Goal: Feedback & Contribution: Leave review/rating

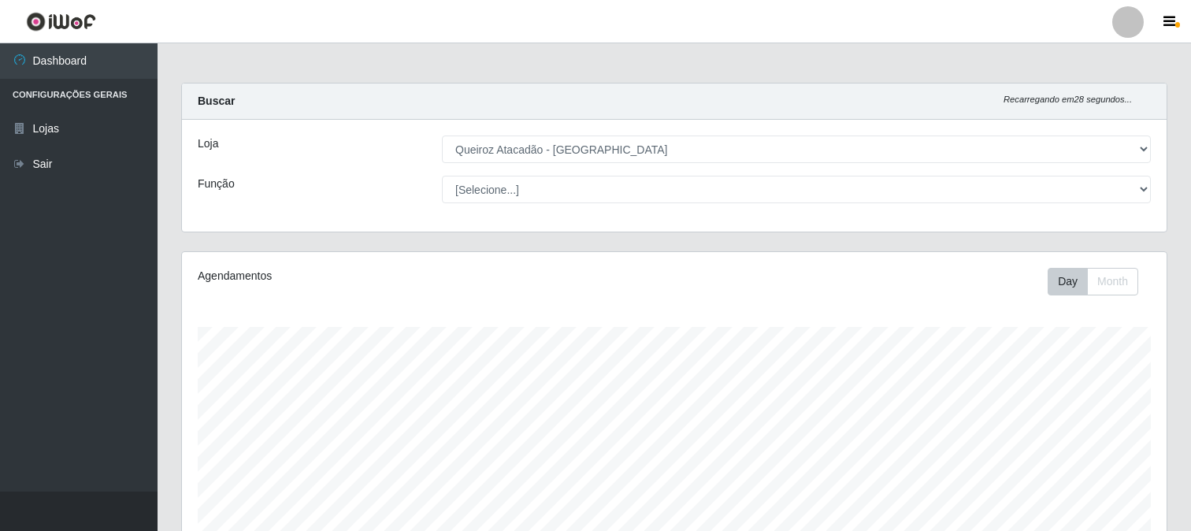
select select "464"
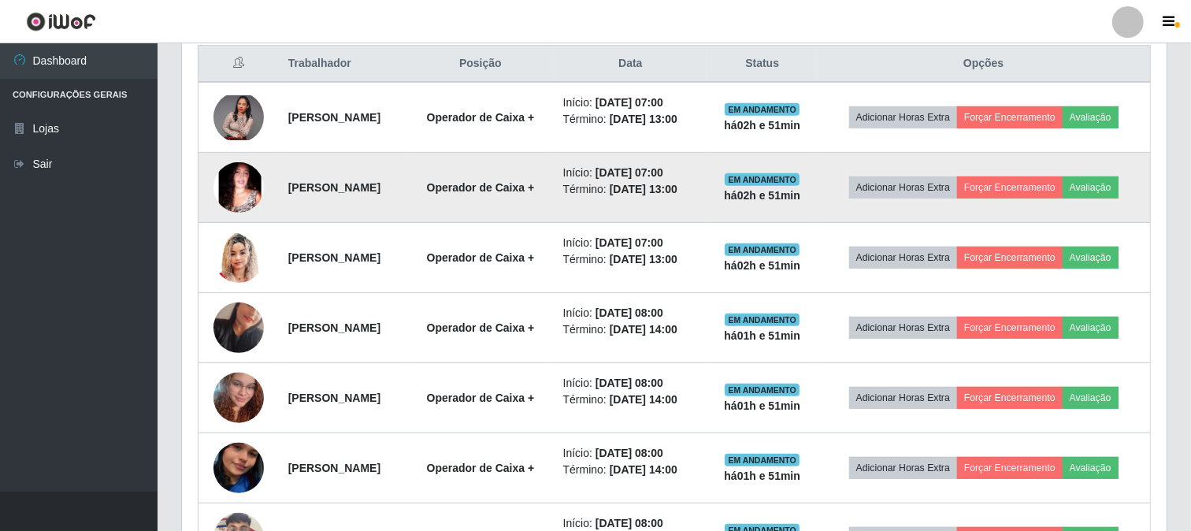
scroll to position [507, 0]
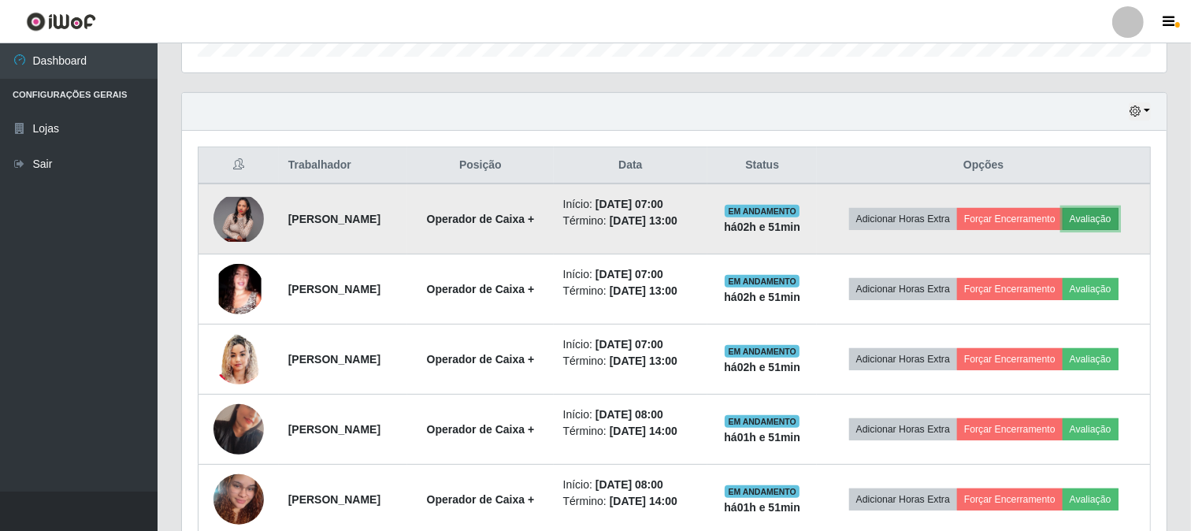
click at [1063, 230] on button "Avaliação" at bounding box center [1091, 219] width 56 height 22
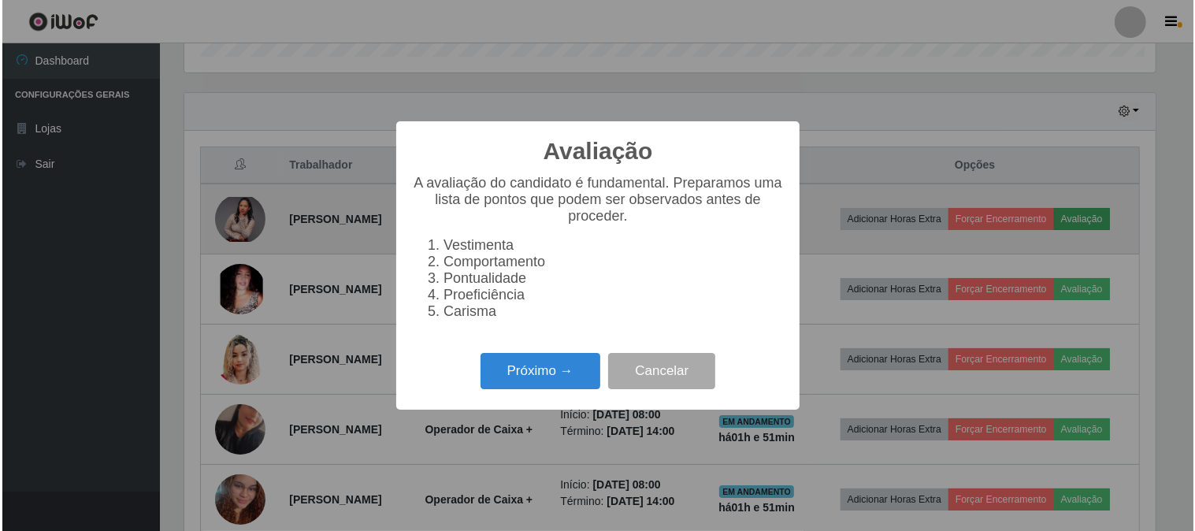
scroll to position [326, 975]
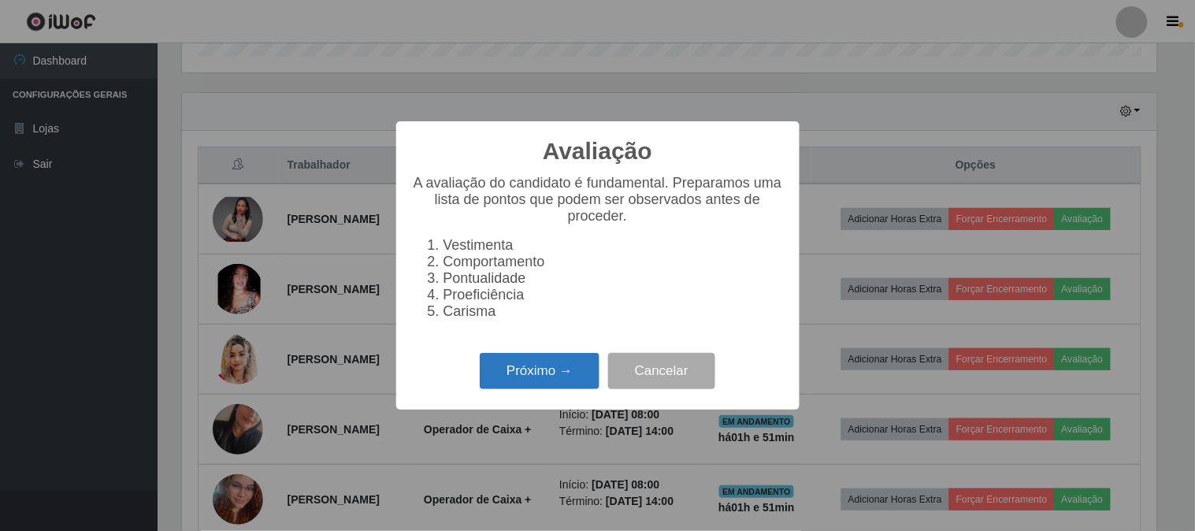
click at [507, 390] on button "Próximo →" at bounding box center [540, 371] width 120 height 37
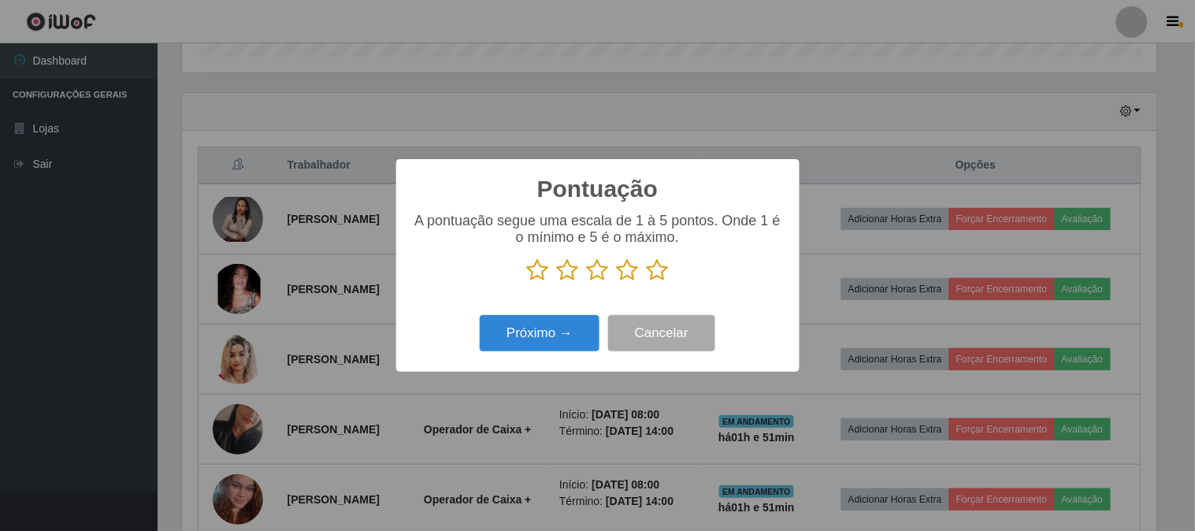
scroll to position [787504, 786856]
click at [652, 276] on icon at bounding box center [658, 270] width 22 height 24
click at [647, 282] on input "radio" at bounding box center [647, 282] width 0 height 0
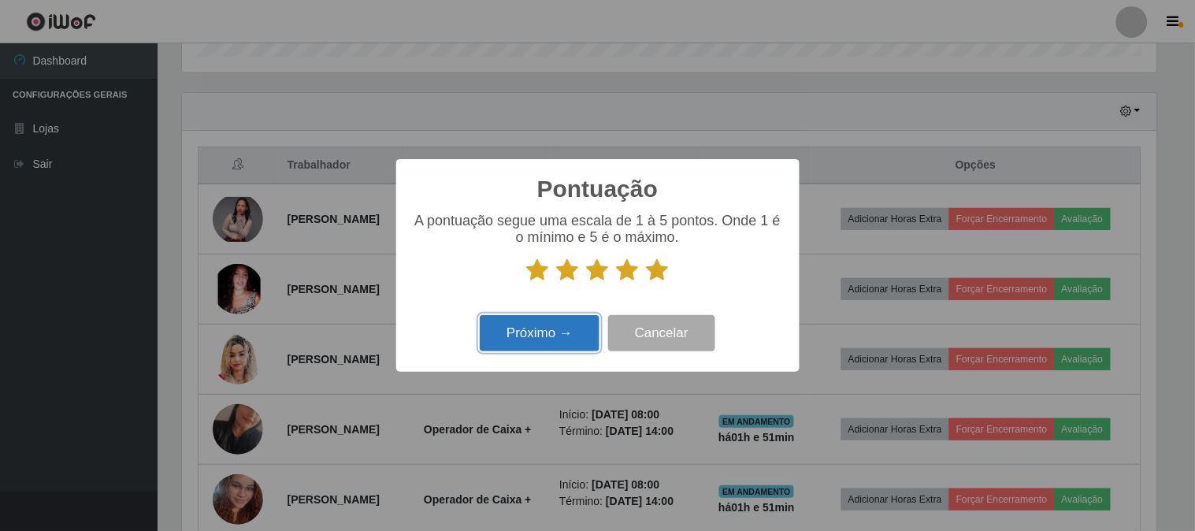
click at [563, 340] on button "Próximo →" at bounding box center [540, 333] width 120 height 37
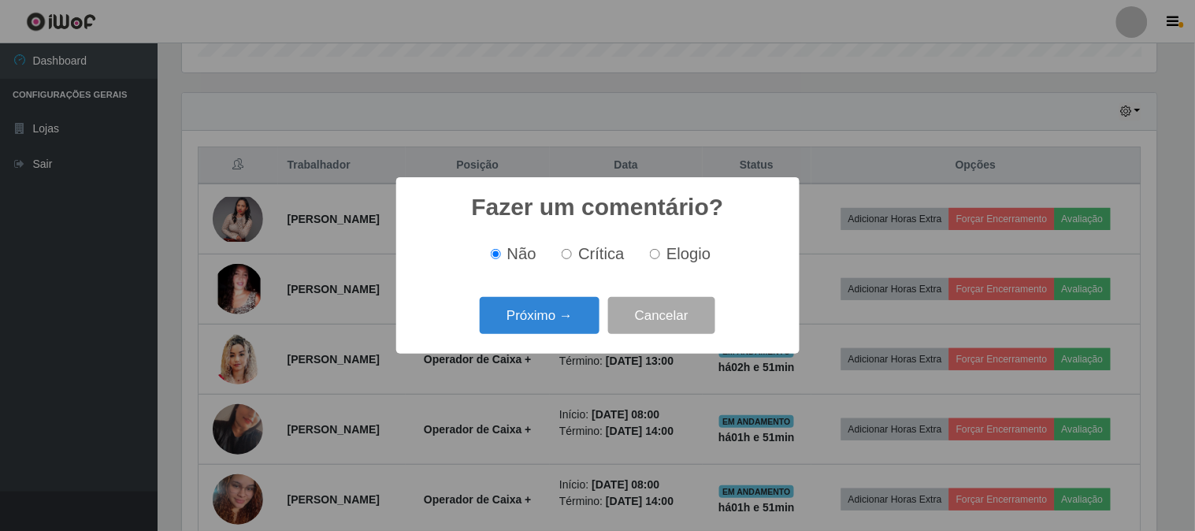
click at [650, 258] on input "Elogio" at bounding box center [655, 254] width 10 height 10
radio input "true"
click at [580, 319] on button "Próximo →" at bounding box center [540, 315] width 120 height 37
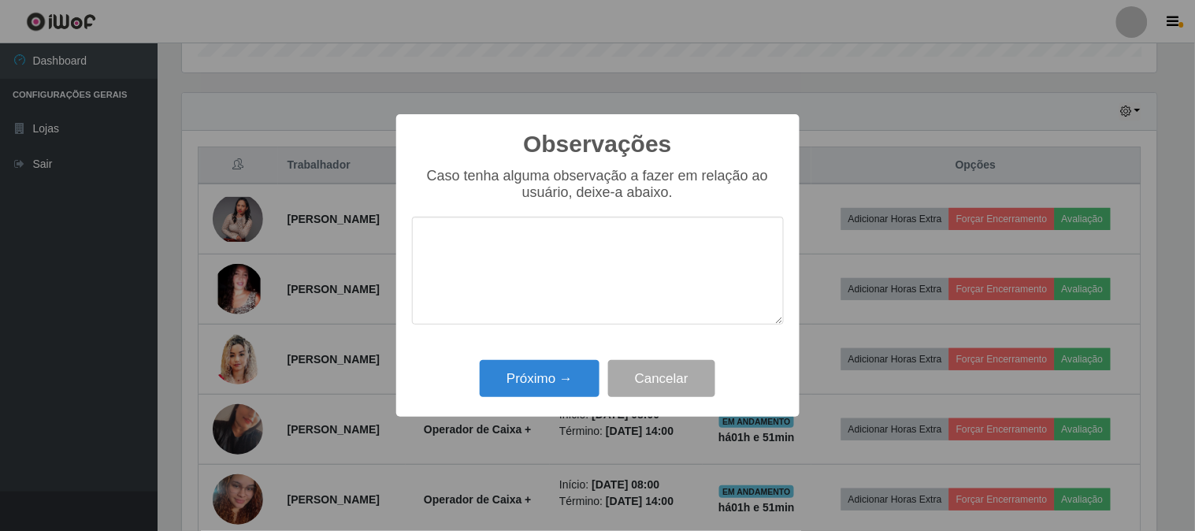
click at [577, 262] on textarea at bounding box center [598, 271] width 372 height 108
type textarea "pontual"
click at [541, 395] on button "Próximo →" at bounding box center [540, 378] width 120 height 37
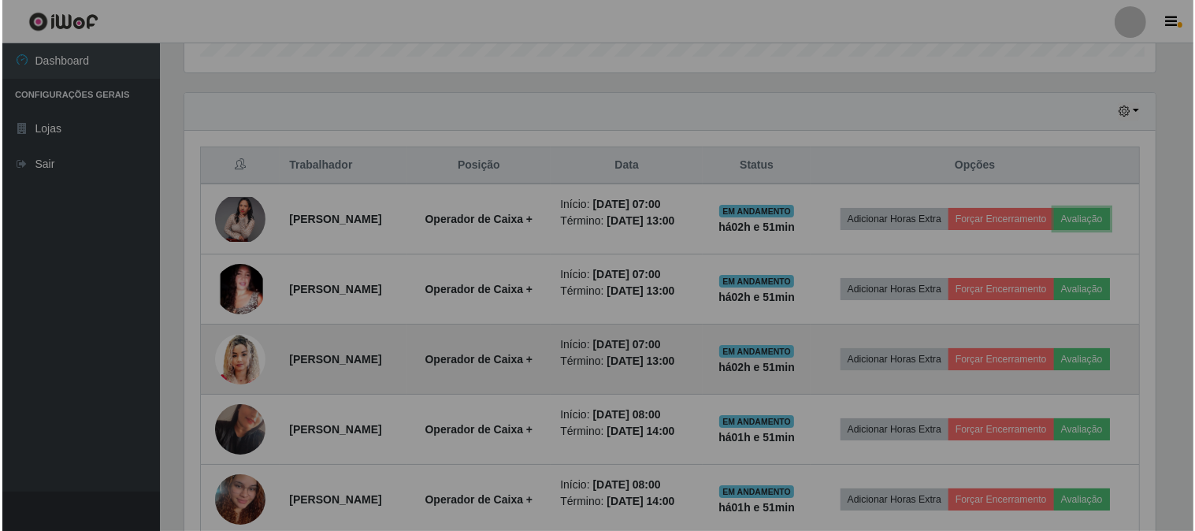
scroll to position [326, 985]
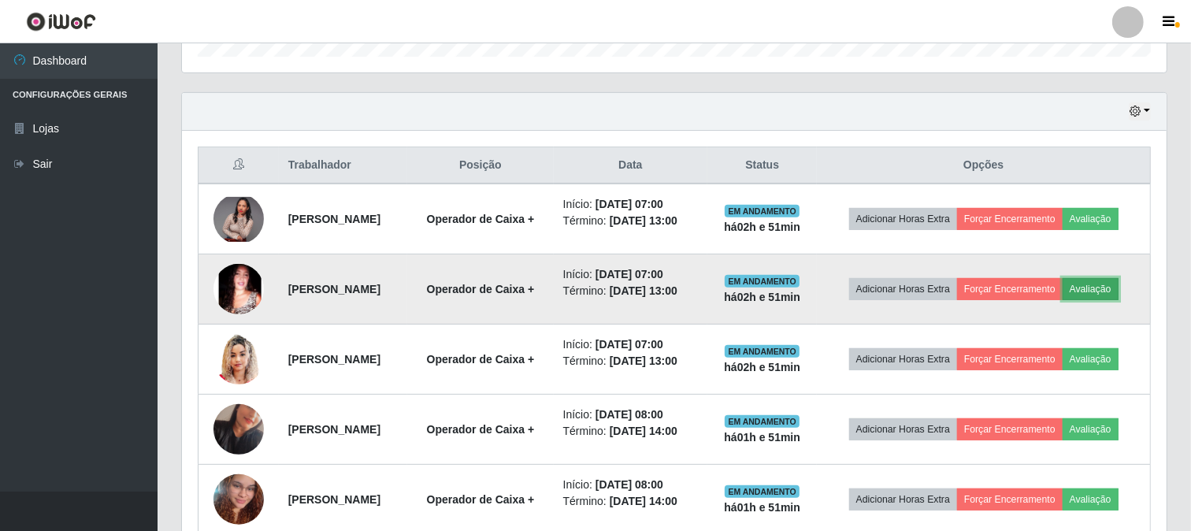
click at [1063, 300] on button "Avaliação" at bounding box center [1091, 289] width 56 height 22
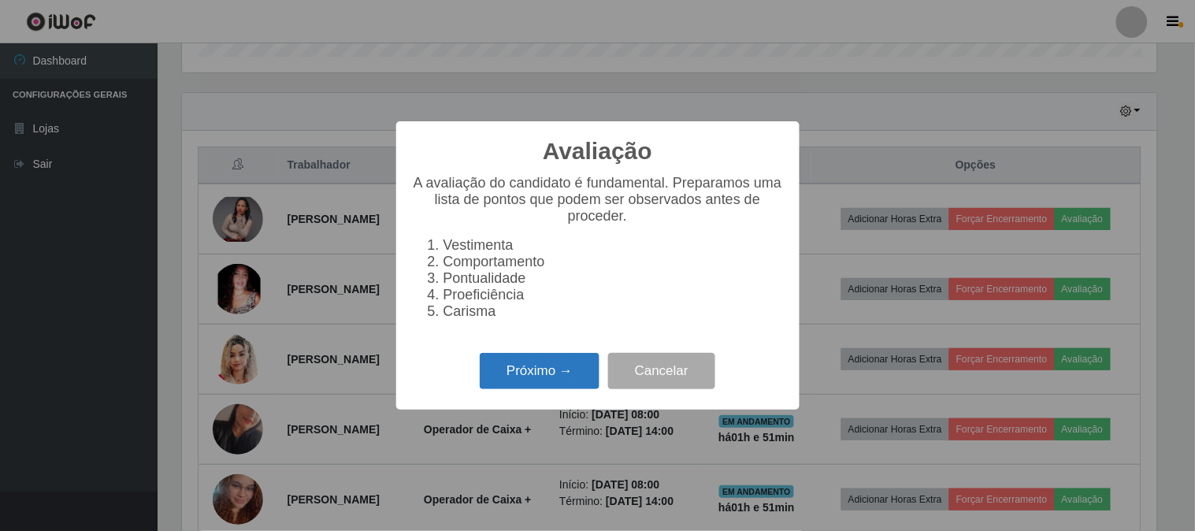
click at [572, 366] on button "Próximo →" at bounding box center [540, 371] width 120 height 37
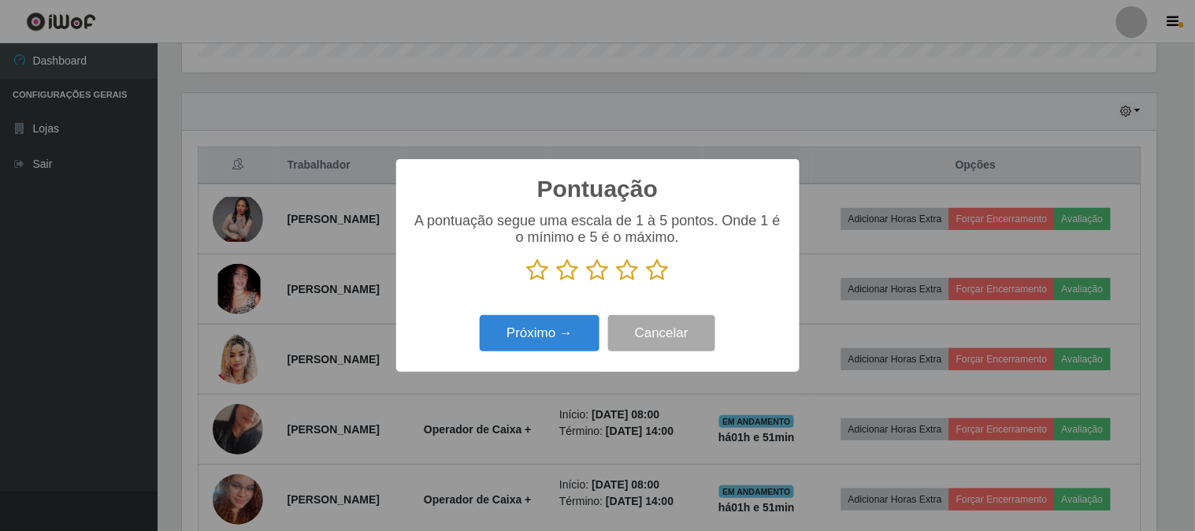
scroll to position [787504, 786856]
click at [667, 271] on icon at bounding box center [658, 270] width 22 height 24
click at [647, 282] on input "radio" at bounding box center [647, 282] width 0 height 0
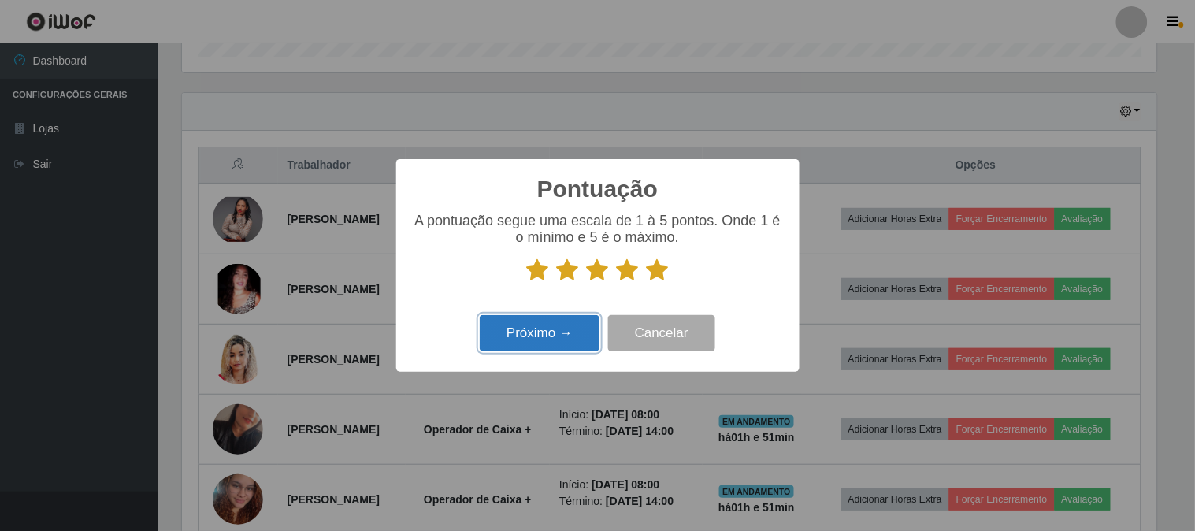
click at [530, 329] on button "Próximo →" at bounding box center [540, 333] width 120 height 37
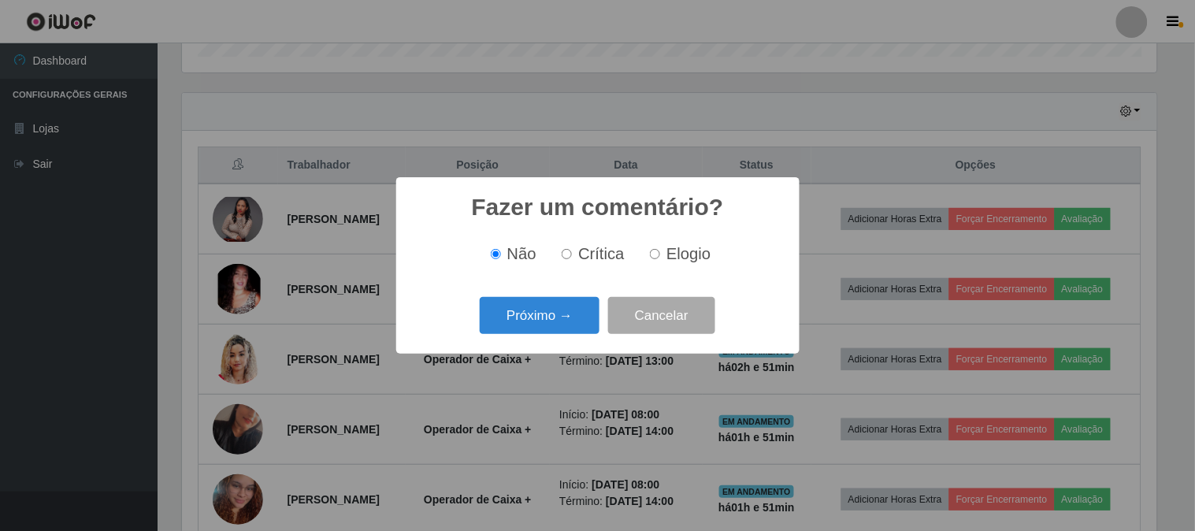
click at [675, 262] on span "Elogio" at bounding box center [689, 253] width 44 height 17
click at [660, 259] on input "Elogio" at bounding box center [655, 254] width 10 height 10
radio input "true"
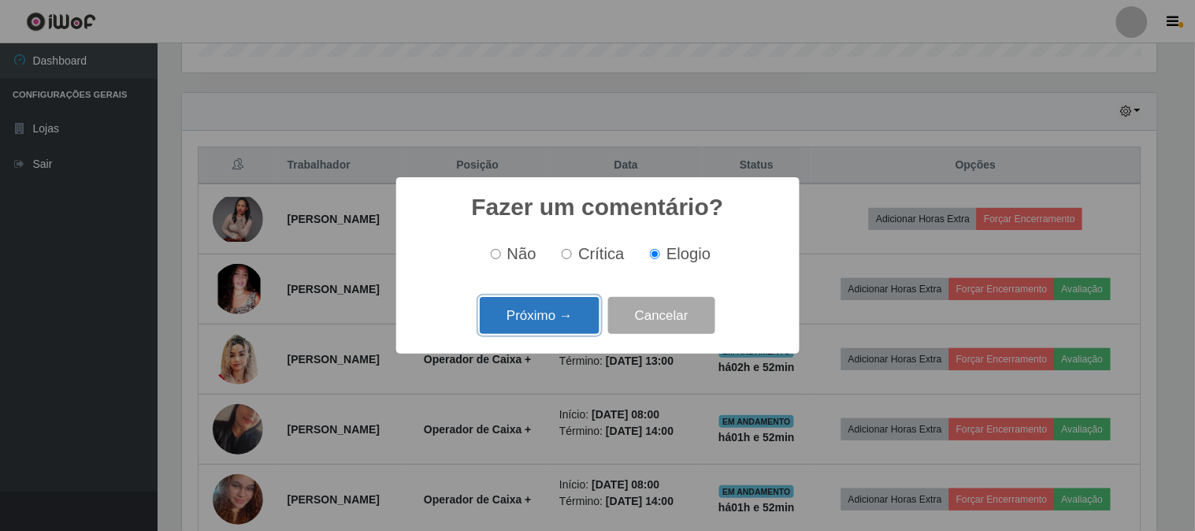
click at [532, 312] on button "Próximo →" at bounding box center [540, 315] width 120 height 37
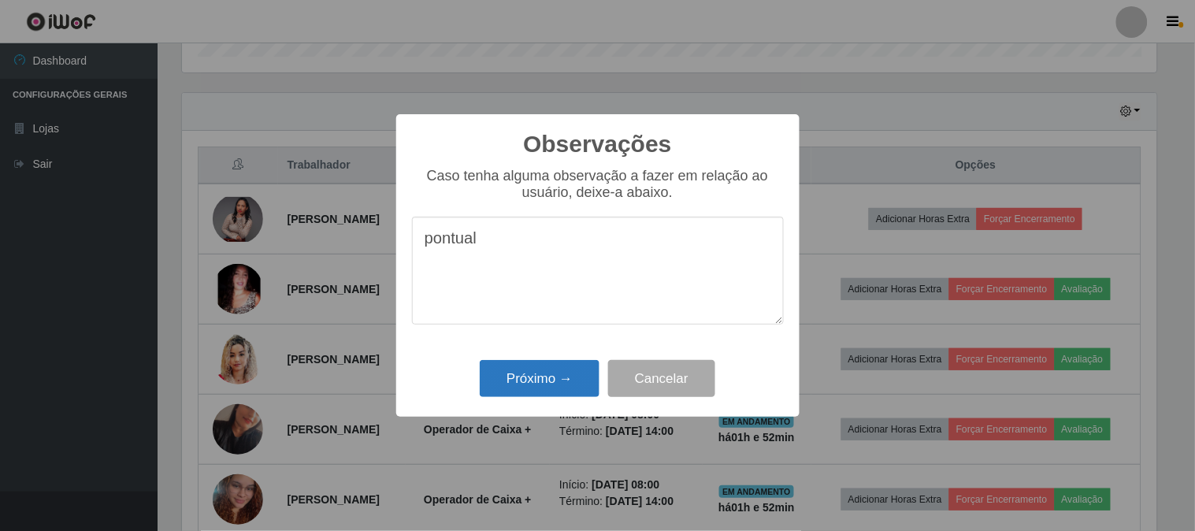
type textarea "pontual"
click at [537, 381] on button "Próximo →" at bounding box center [540, 378] width 120 height 37
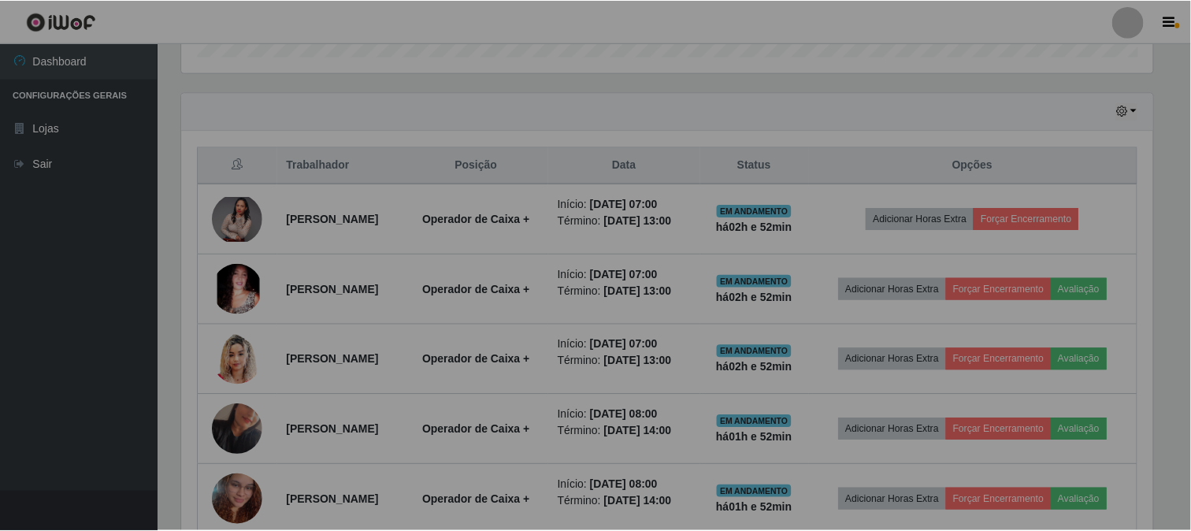
scroll to position [326, 985]
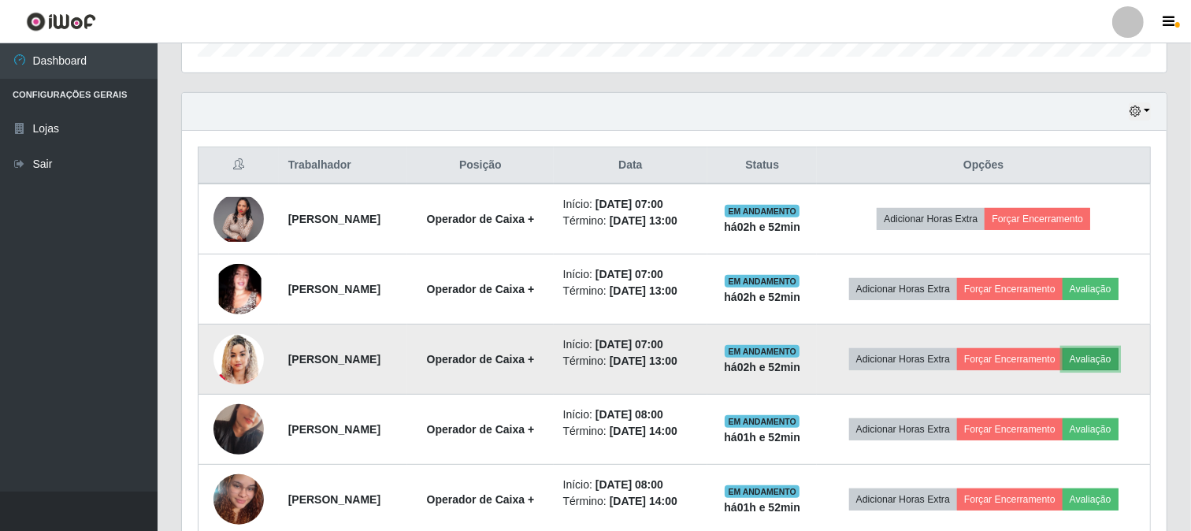
click at [1063, 370] on button "Avaliação" at bounding box center [1091, 359] width 56 height 22
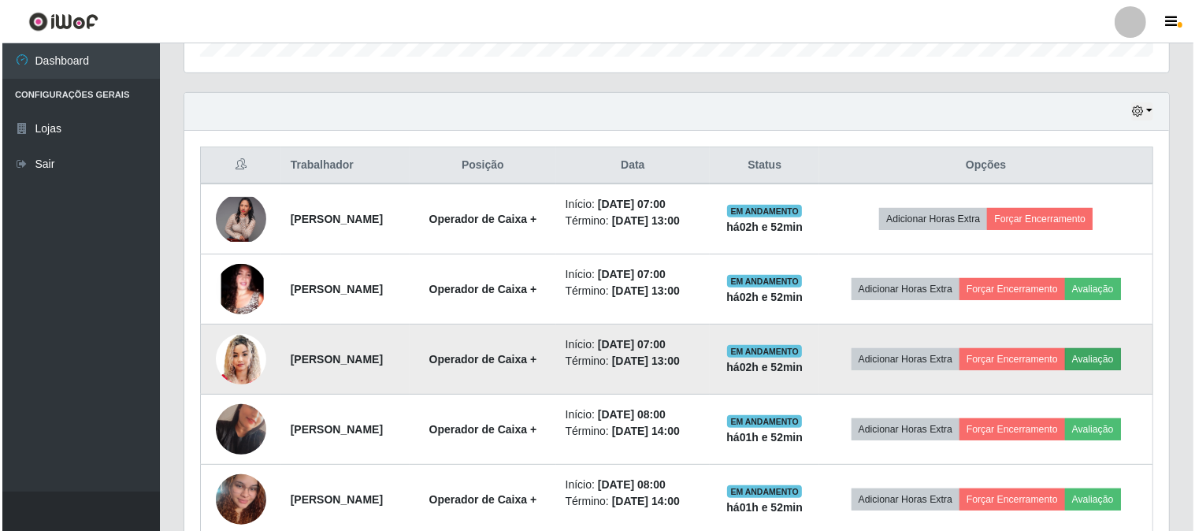
scroll to position [326, 975]
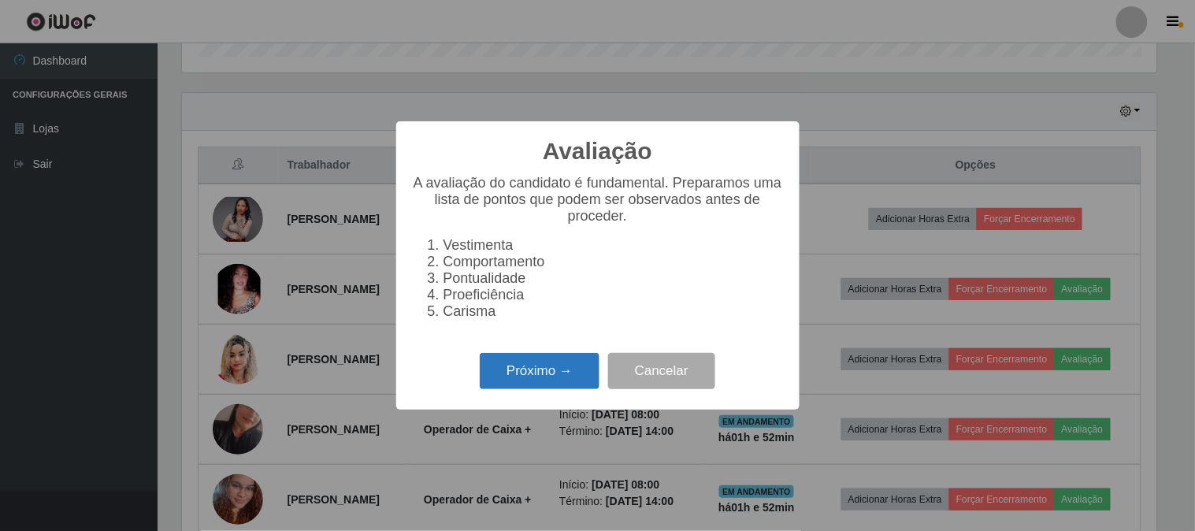
click at [489, 390] on button "Próximo →" at bounding box center [540, 371] width 120 height 37
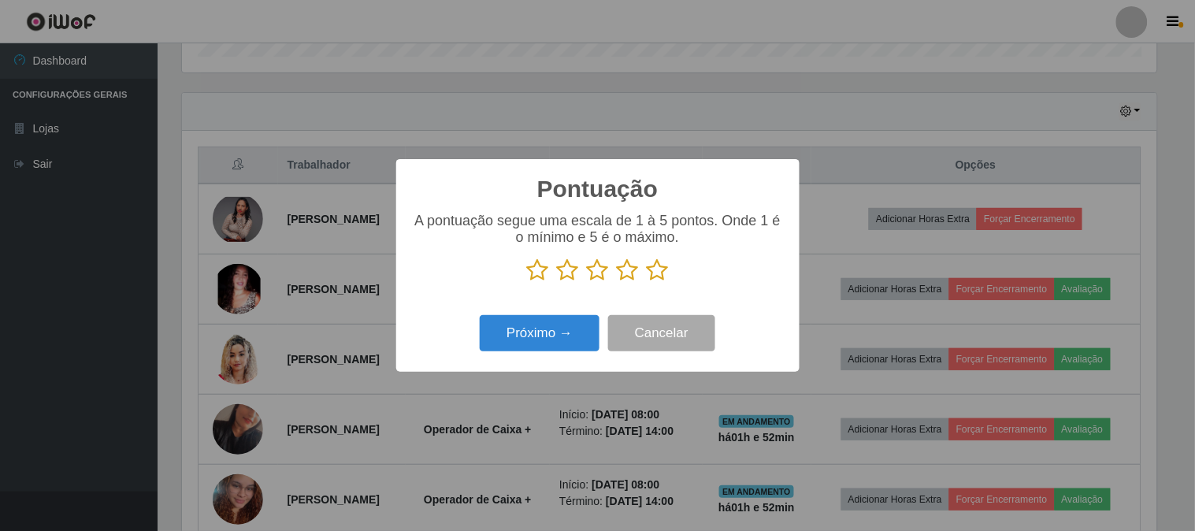
scroll to position [787504, 786856]
click at [655, 277] on icon at bounding box center [658, 270] width 22 height 24
click at [647, 282] on input "radio" at bounding box center [647, 282] width 0 height 0
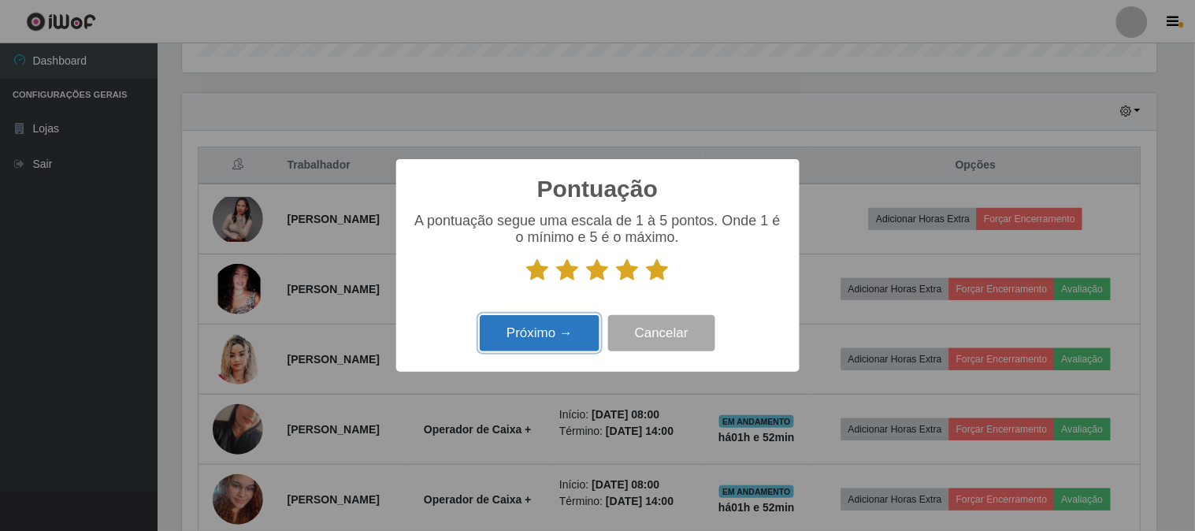
click at [507, 352] on button "Próximo →" at bounding box center [540, 333] width 120 height 37
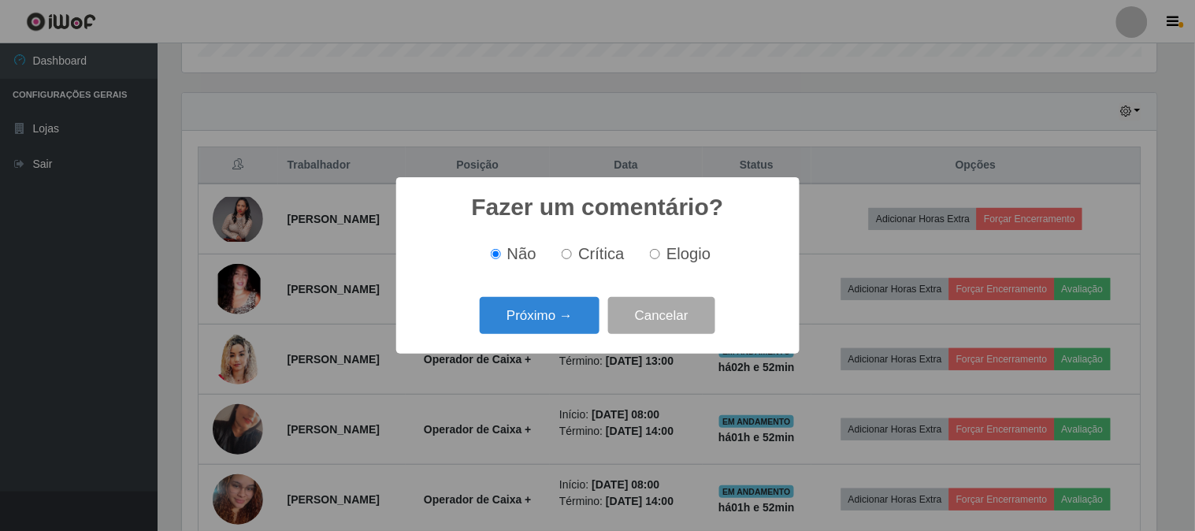
click at [644, 266] on div "Não Crítica Elogio" at bounding box center [598, 254] width 372 height 46
click at [674, 254] on span "Elogio" at bounding box center [689, 253] width 44 height 17
click at [660, 254] on input "Elogio" at bounding box center [655, 254] width 10 height 10
radio input "true"
click at [544, 331] on button "Próximo →" at bounding box center [540, 315] width 120 height 37
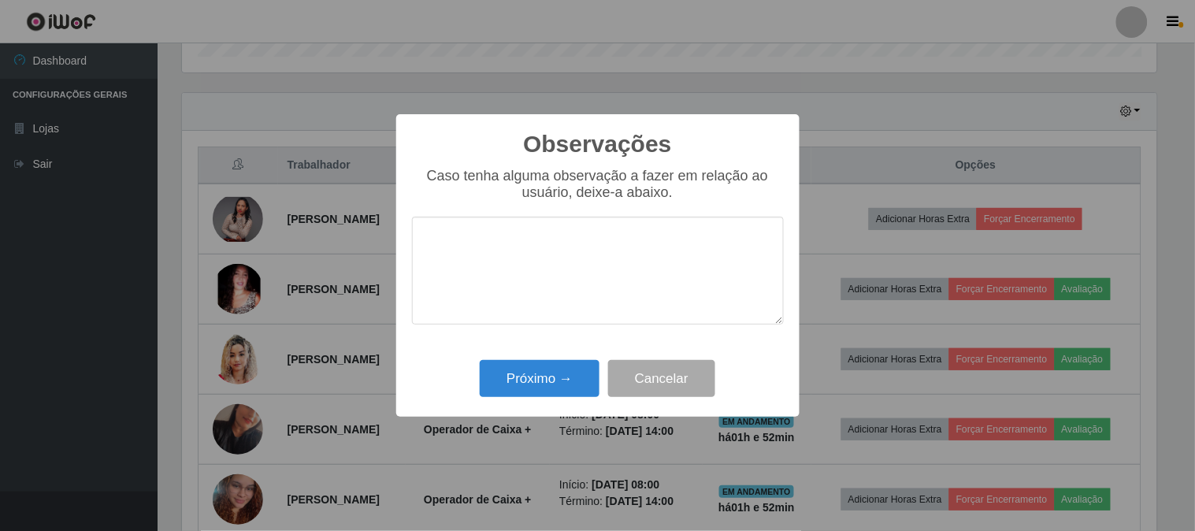
click at [544, 279] on textarea at bounding box center [598, 271] width 372 height 108
type textarea "pontual e atensiosa"
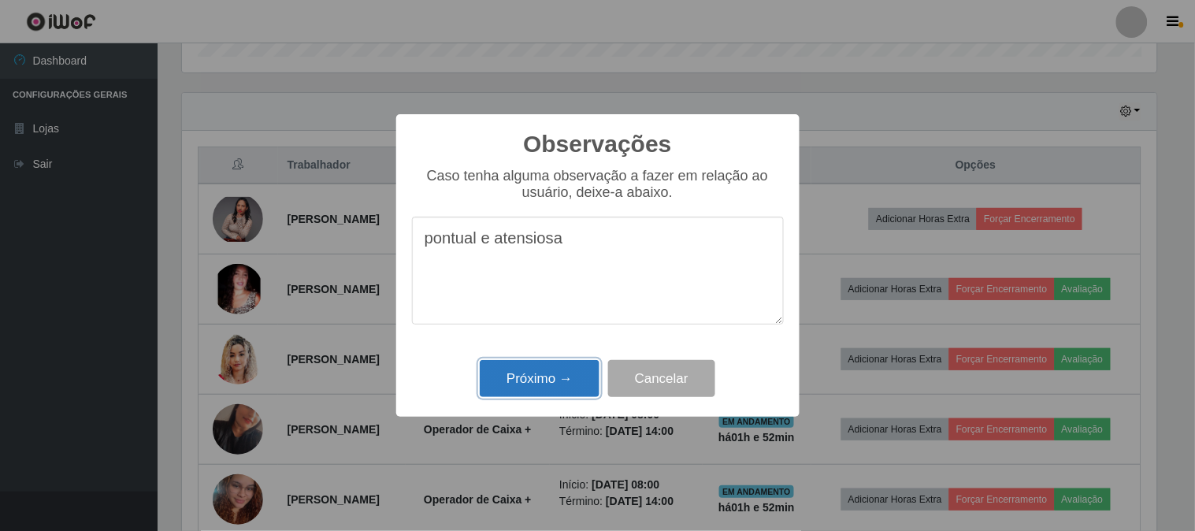
click at [514, 383] on button "Próximo →" at bounding box center [540, 378] width 120 height 37
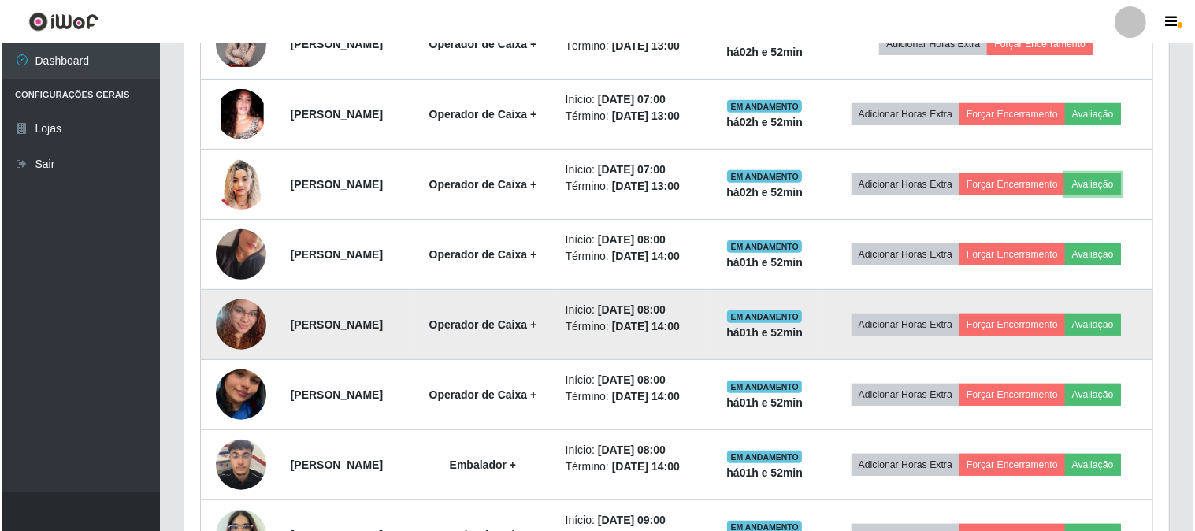
scroll to position [769, 0]
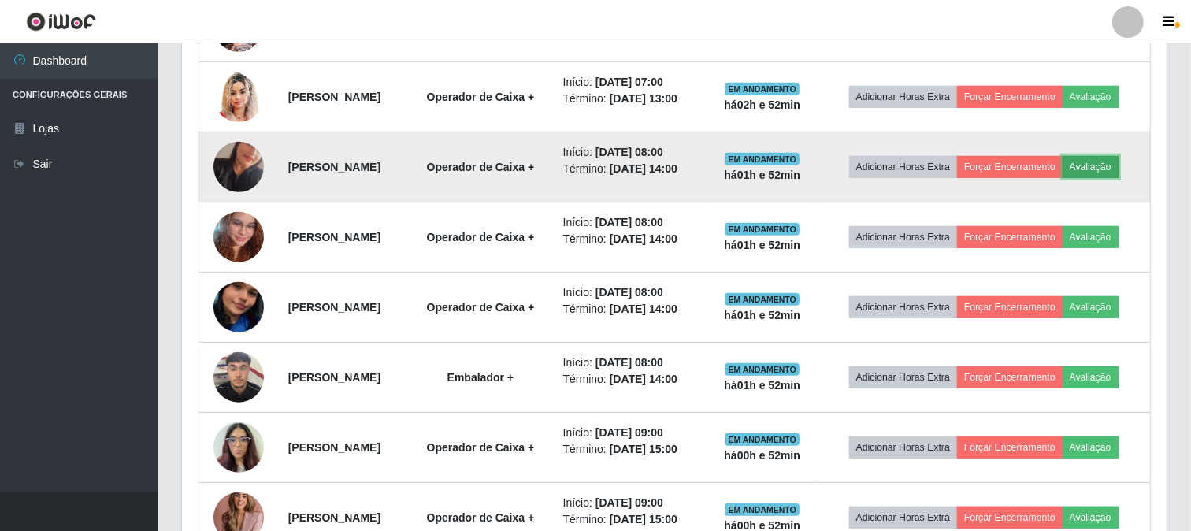
click at [1063, 178] on button "Avaliação" at bounding box center [1091, 167] width 56 height 22
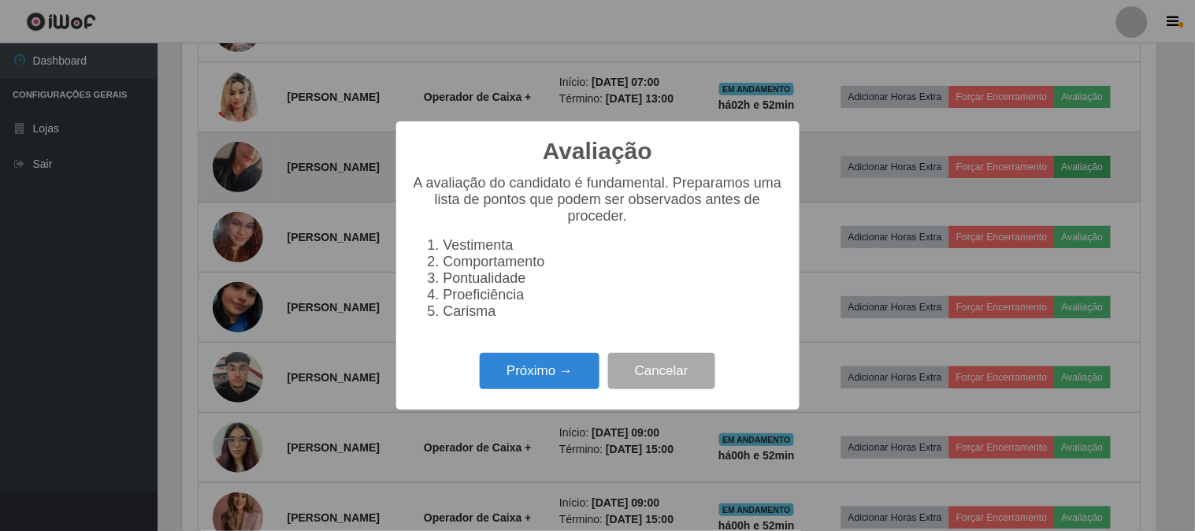
scroll to position [326, 975]
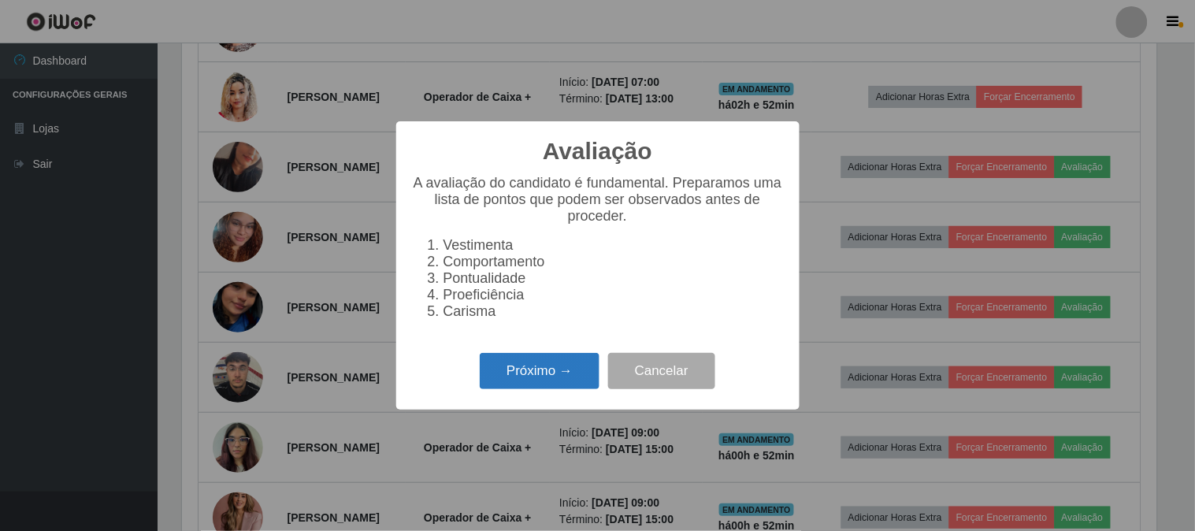
click at [545, 381] on button "Próximo →" at bounding box center [540, 371] width 120 height 37
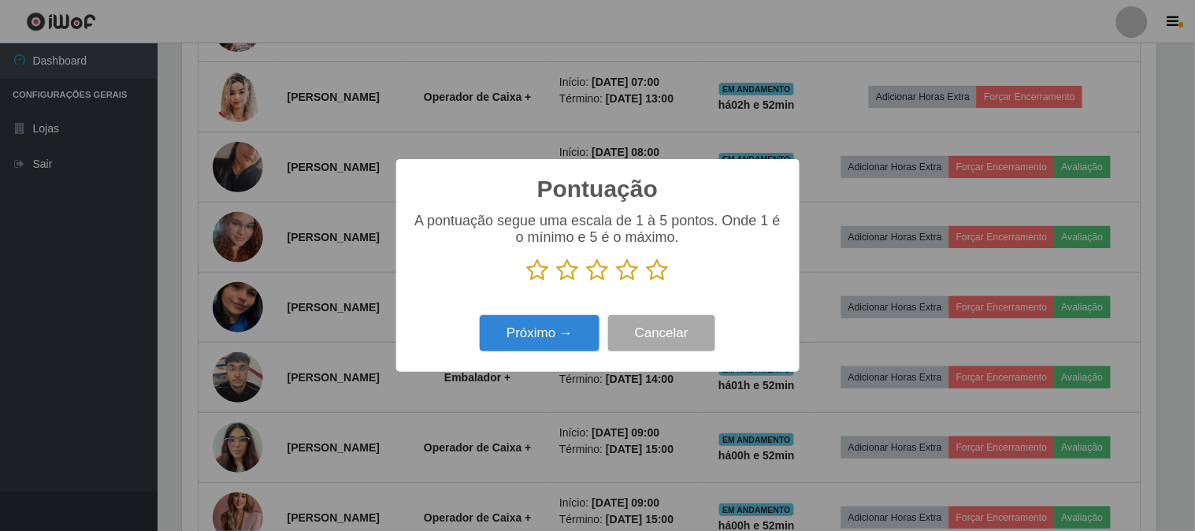
scroll to position [787504, 786856]
click at [652, 277] on icon at bounding box center [658, 270] width 22 height 24
click at [647, 282] on input "radio" at bounding box center [647, 282] width 0 height 0
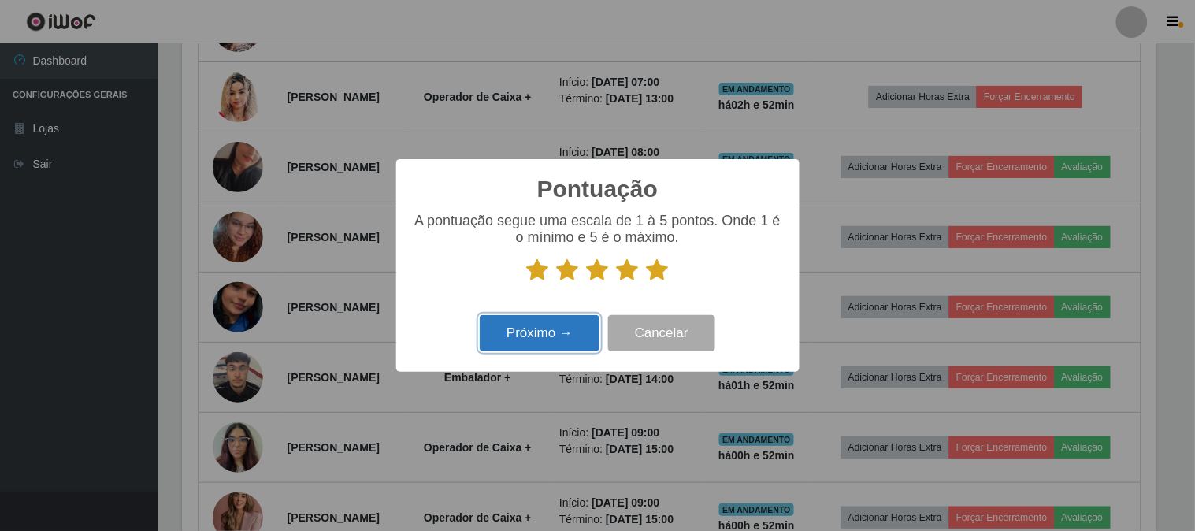
click at [517, 323] on button "Próximo →" at bounding box center [540, 333] width 120 height 37
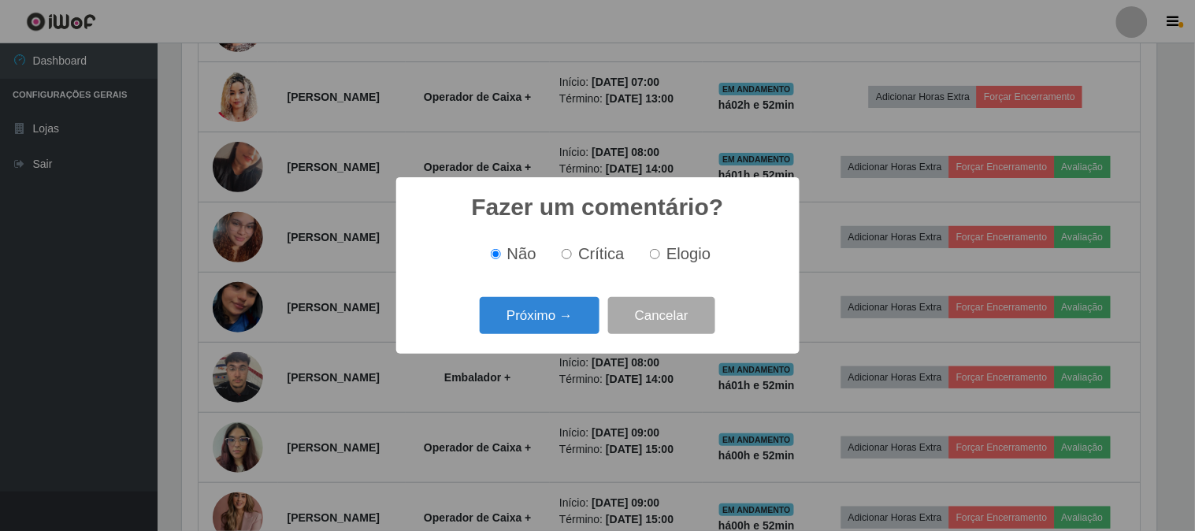
click at [652, 256] on input "Elogio" at bounding box center [655, 254] width 10 height 10
radio input "true"
click at [540, 299] on button "Próximo →" at bounding box center [540, 315] width 120 height 37
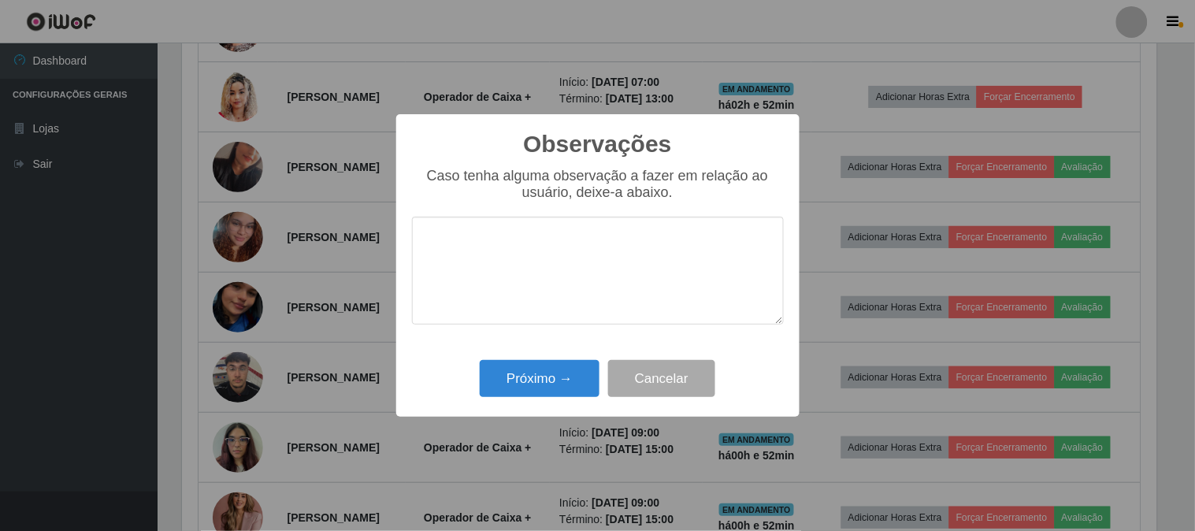
click at [556, 254] on textarea at bounding box center [598, 271] width 372 height 108
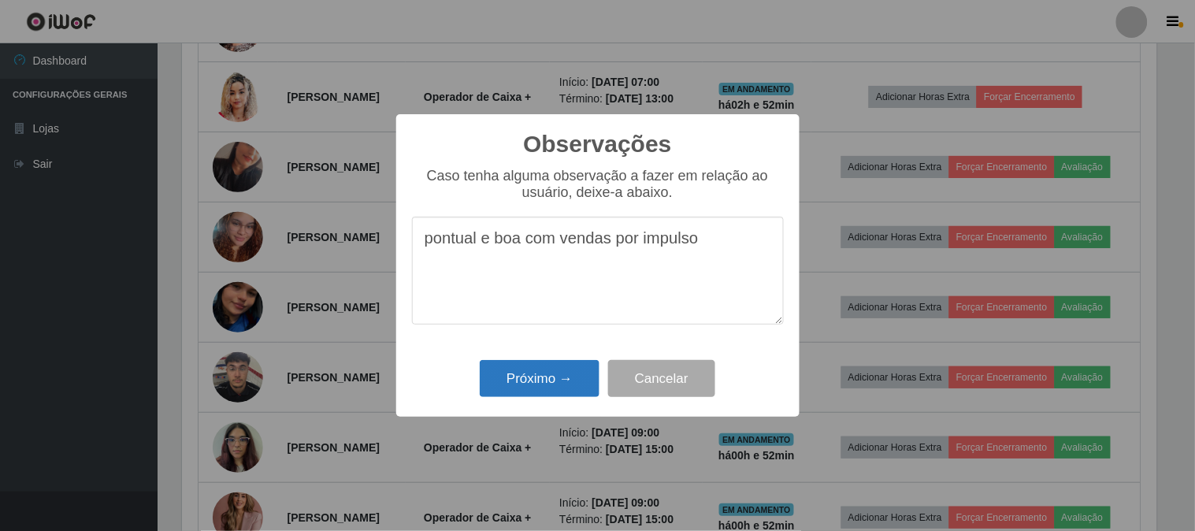
type textarea "pontual e boa com vendas por impulso"
click at [540, 381] on button "Próximo →" at bounding box center [540, 378] width 120 height 37
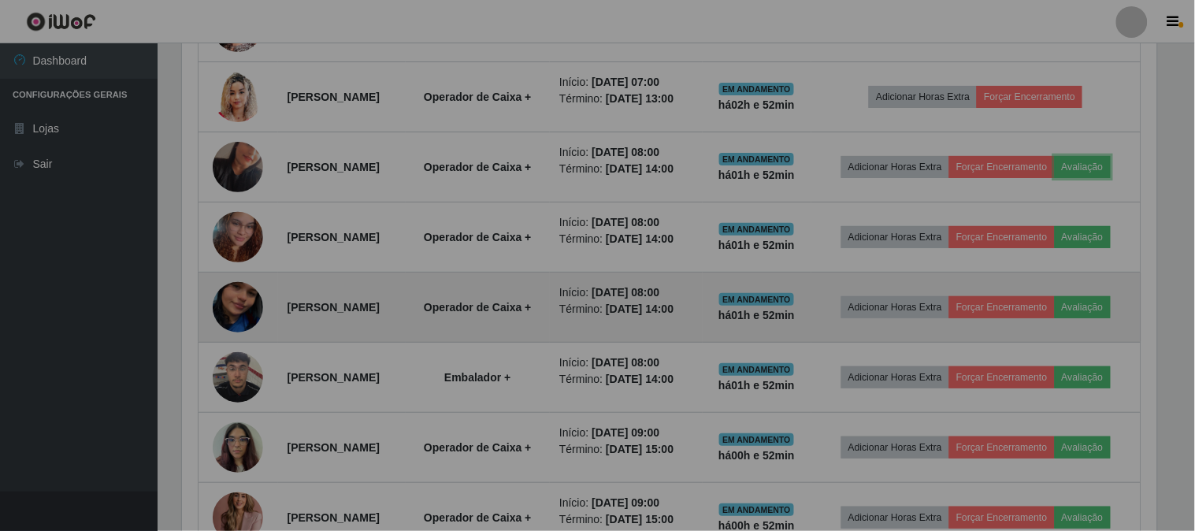
scroll to position [326, 985]
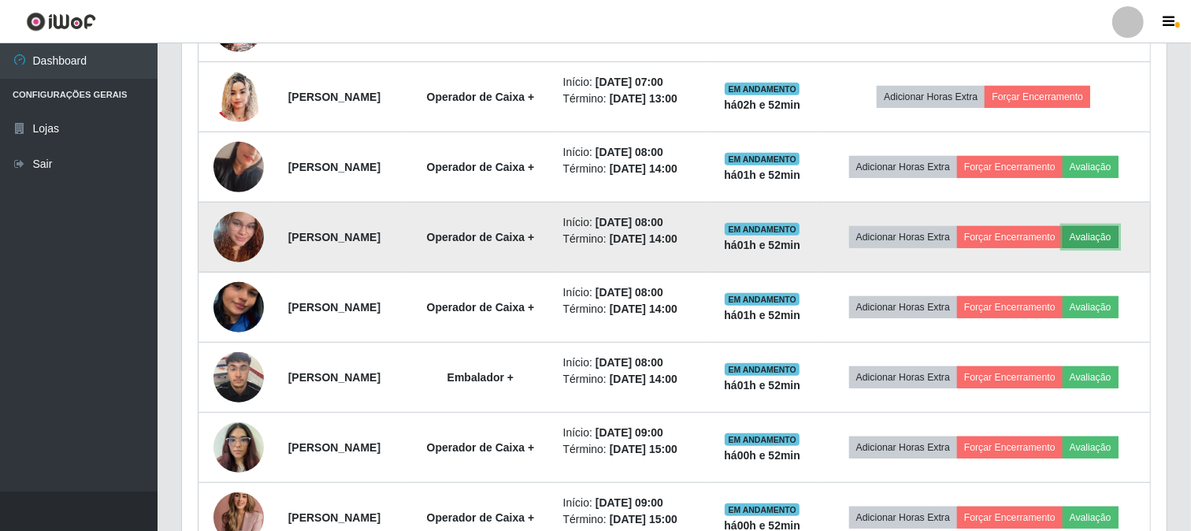
click at [1063, 248] on button "Avaliação" at bounding box center [1091, 237] width 56 height 22
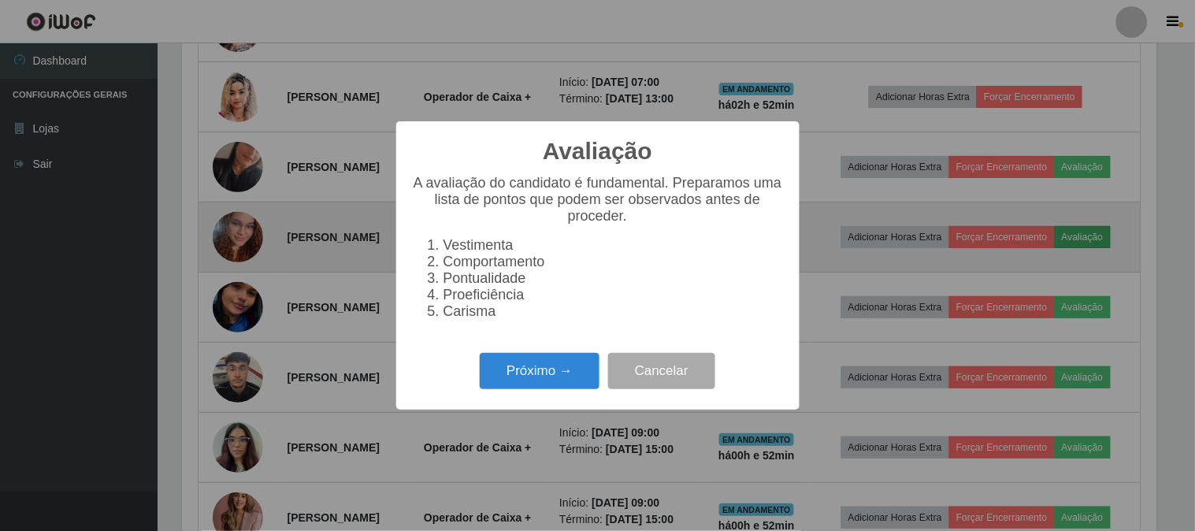
scroll to position [326, 975]
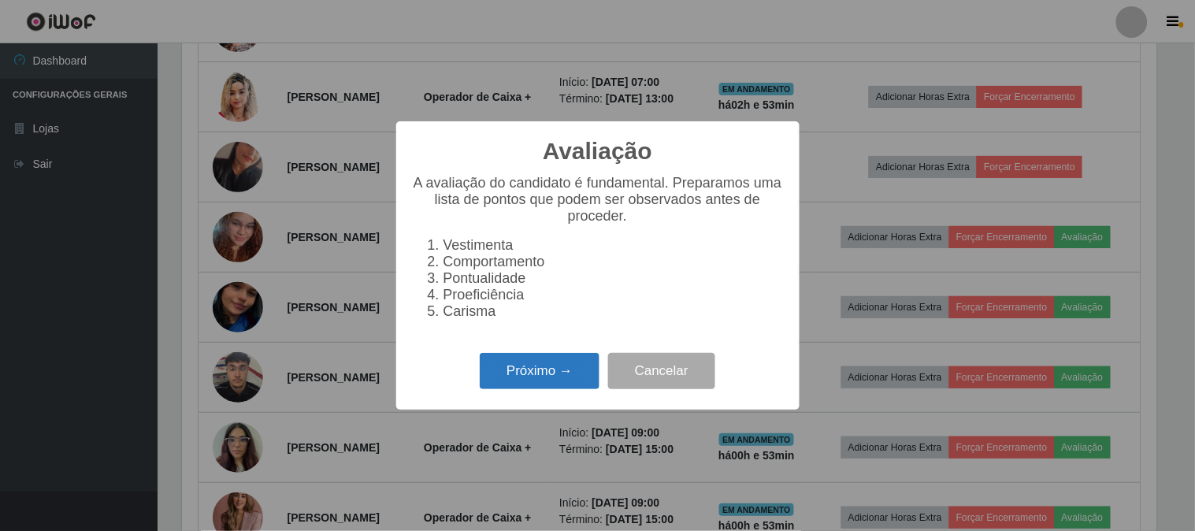
click at [561, 390] on button "Próximo →" at bounding box center [540, 371] width 120 height 37
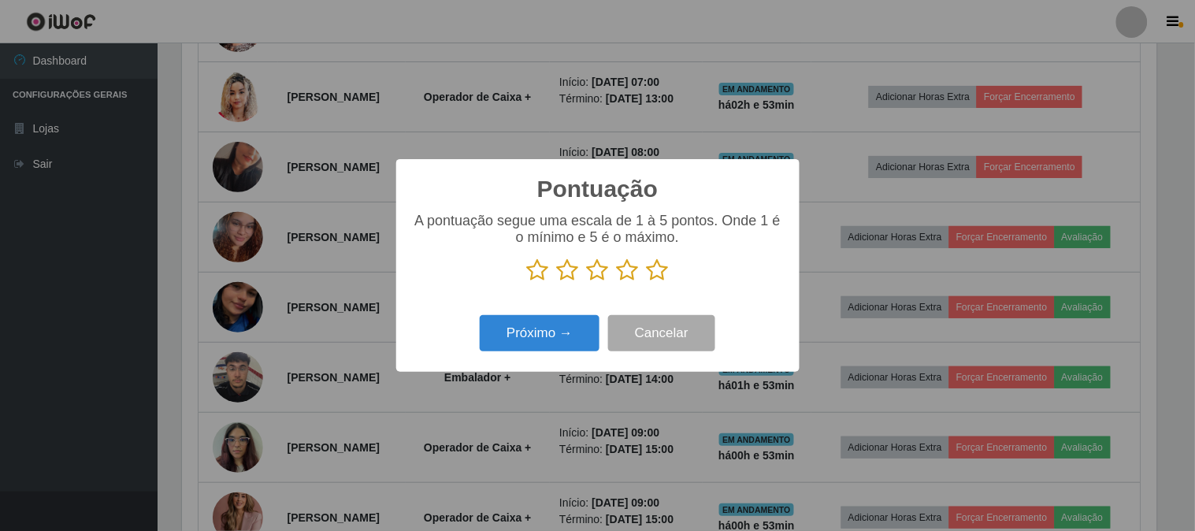
click at [667, 282] on icon at bounding box center [658, 270] width 22 height 24
click at [647, 282] on input "radio" at bounding box center [647, 282] width 0 height 0
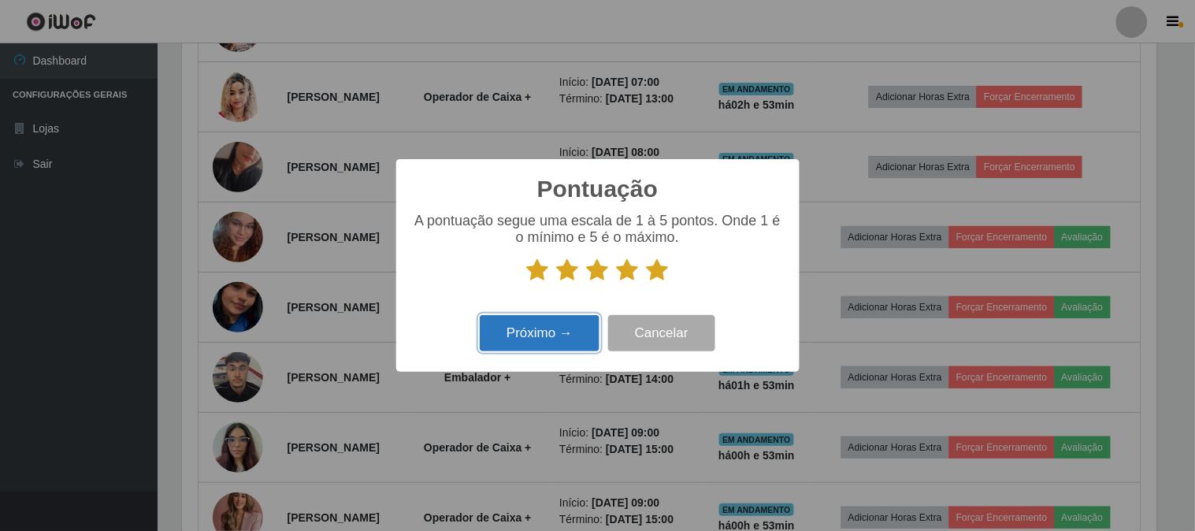
click at [526, 345] on button "Próximo →" at bounding box center [540, 333] width 120 height 37
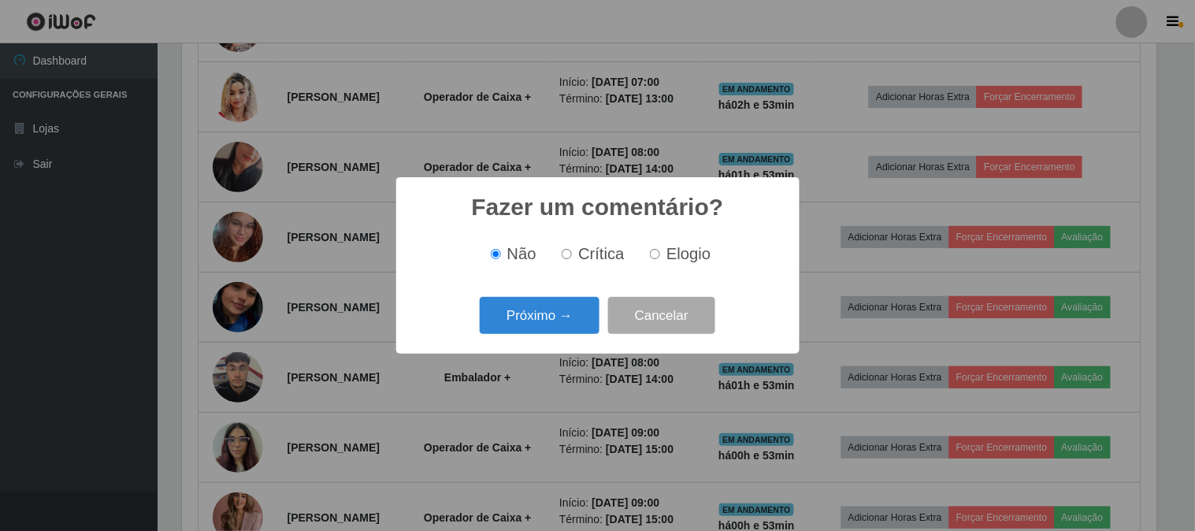
click at [635, 284] on div "Fazer um comentário? × Não Crítica Elogio Próximo → Cancelar" at bounding box center [597, 265] width 403 height 176
click at [652, 268] on div "Não Crítica Elogio" at bounding box center [598, 254] width 372 height 46
drag, startPoint x: 654, startPoint y: 247, endPoint x: 615, endPoint y: 285, distance: 54.6
click at [654, 247] on label "Elogio" at bounding box center [677, 254] width 67 height 18
click at [654, 249] on input "Elogio" at bounding box center [655, 254] width 10 height 10
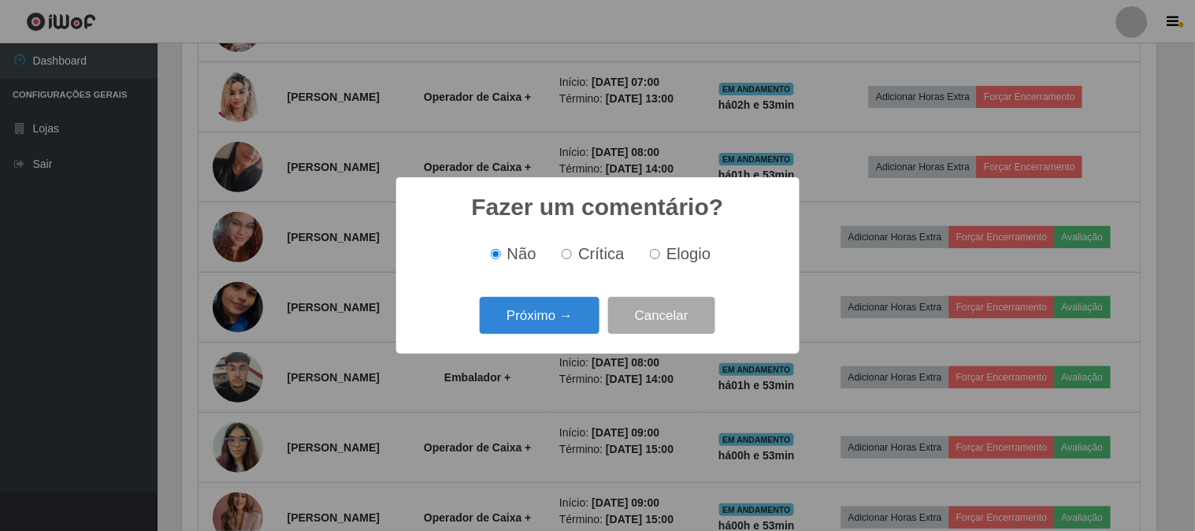
radio input "true"
click at [577, 309] on button "Próximo →" at bounding box center [540, 315] width 120 height 37
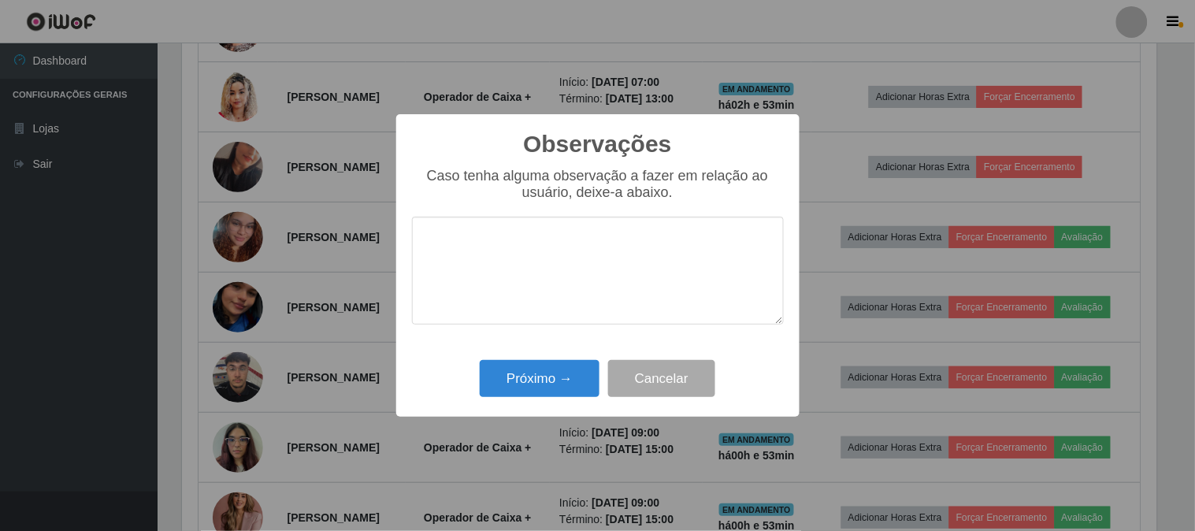
click at [601, 278] on textarea at bounding box center [598, 271] width 372 height 108
type textarea "pontual"
click at [531, 375] on button "Próximo →" at bounding box center [540, 378] width 120 height 37
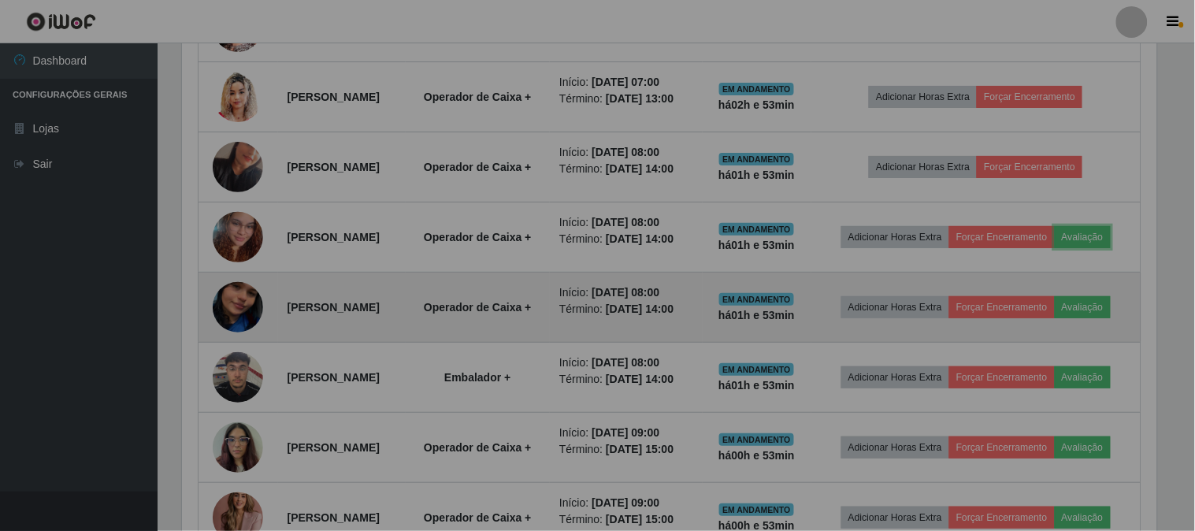
scroll to position [326, 985]
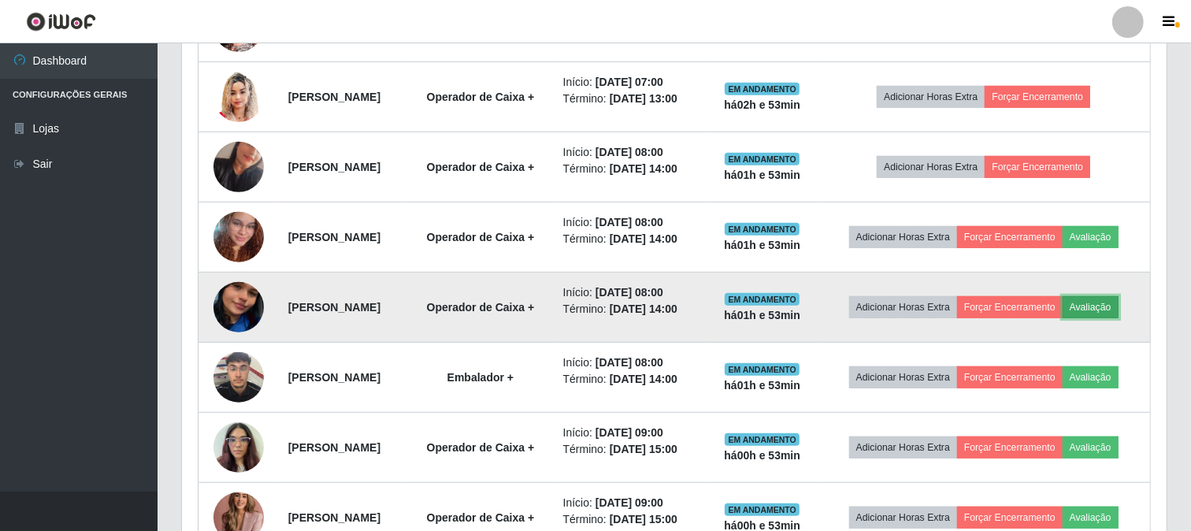
click at [1063, 318] on button "Avaliação" at bounding box center [1091, 307] width 56 height 22
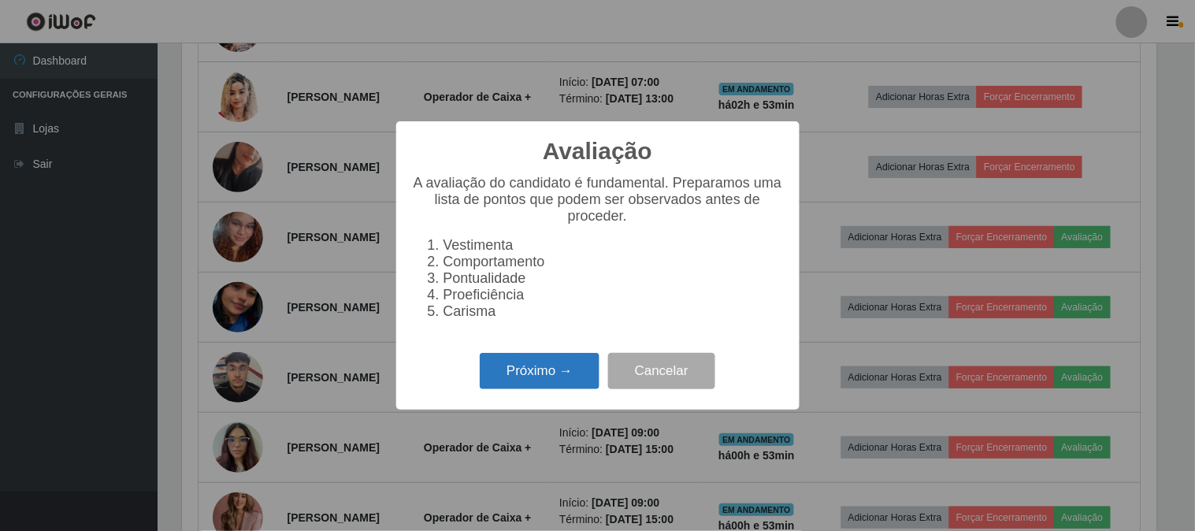
click at [528, 377] on button "Próximo →" at bounding box center [540, 371] width 120 height 37
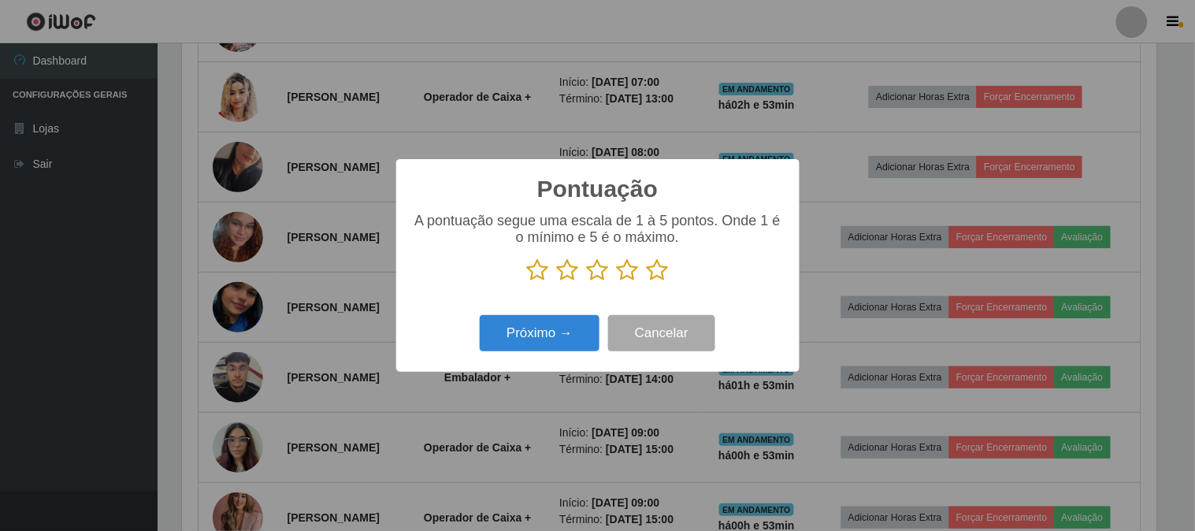
click at [658, 269] on icon at bounding box center [658, 270] width 22 height 24
click at [647, 282] on input "radio" at bounding box center [647, 282] width 0 height 0
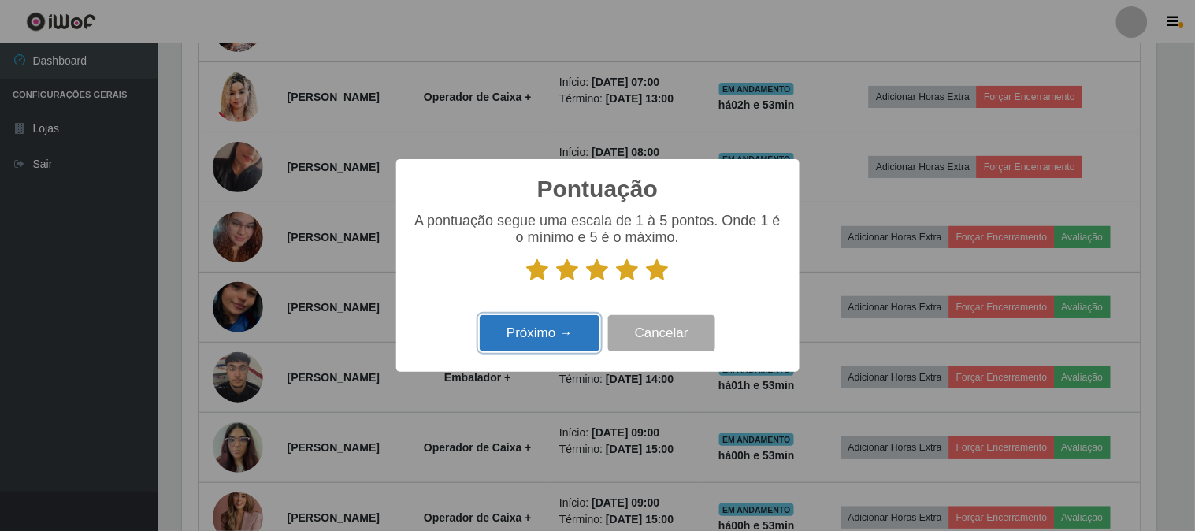
click at [570, 321] on button "Próximo →" at bounding box center [540, 333] width 120 height 37
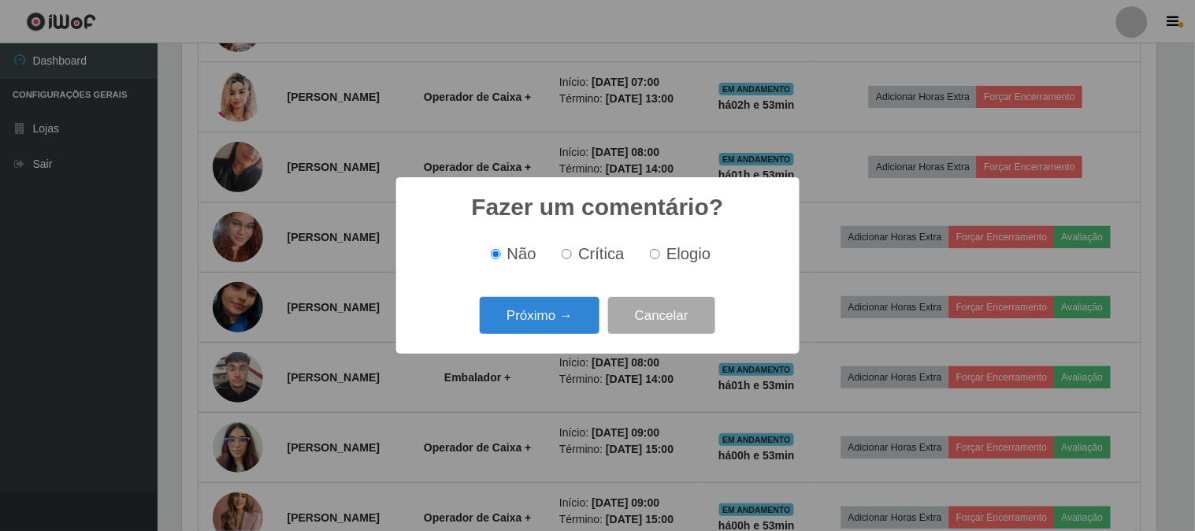
click at [649, 261] on label "Elogio" at bounding box center [677, 254] width 67 height 18
click at [650, 259] on input "Elogio" at bounding box center [655, 254] width 10 height 10
radio input "true"
click at [555, 325] on button "Próximo →" at bounding box center [540, 315] width 120 height 37
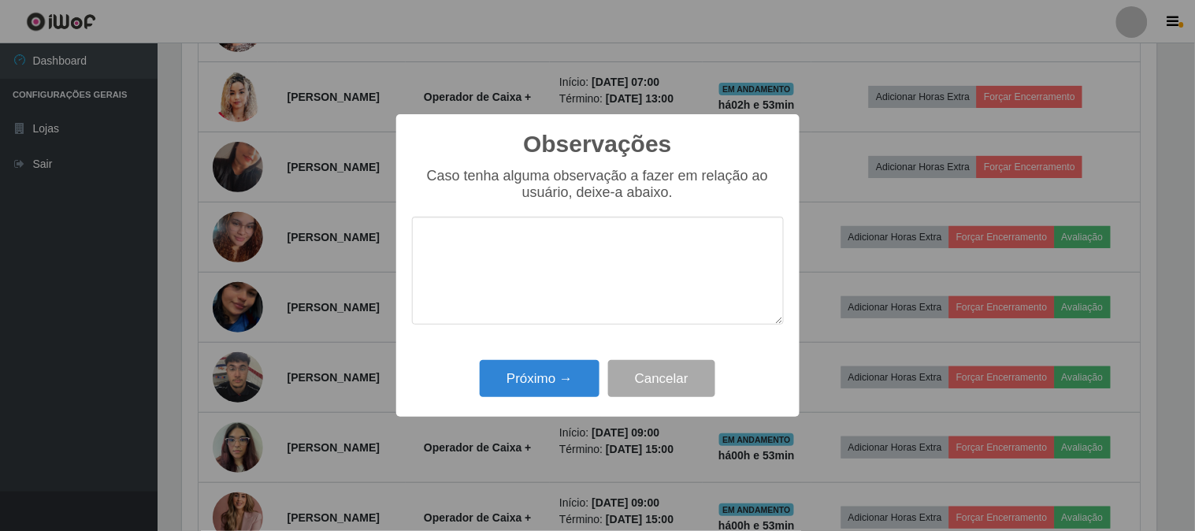
click at [589, 284] on textarea at bounding box center [598, 271] width 372 height 108
type textarea "pontual e agil"
click at [552, 368] on button "Próximo →" at bounding box center [540, 378] width 120 height 37
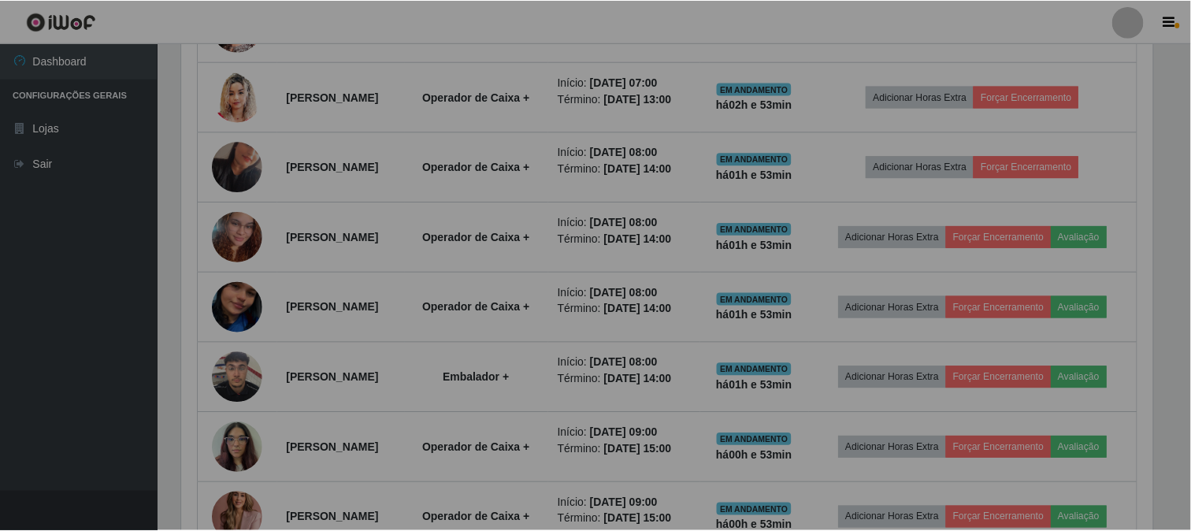
scroll to position [326, 985]
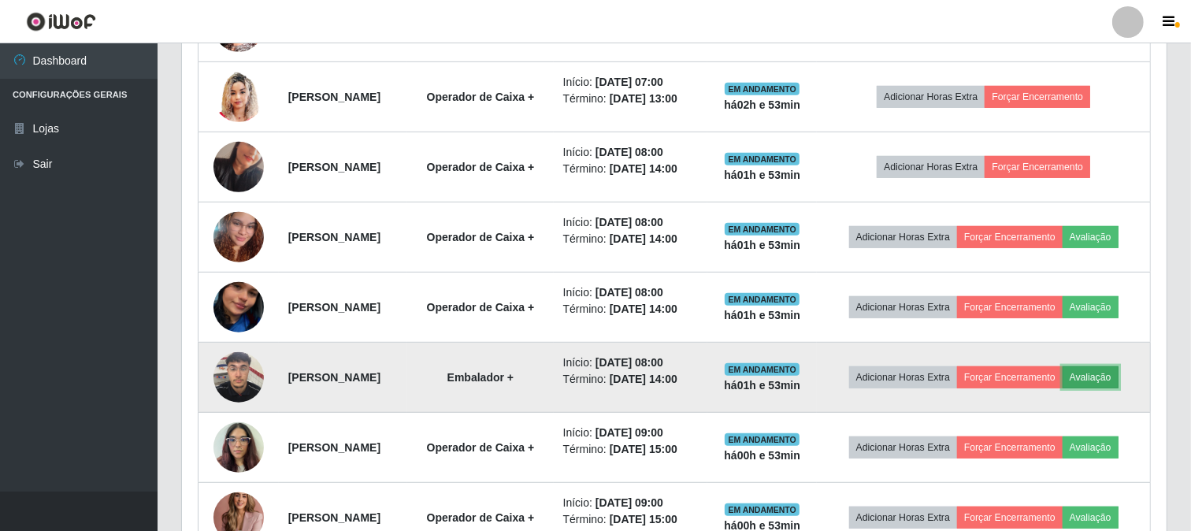
click at [1063, 388] on button "Avaliação" at bounding box center [1091, 377] width 56 height 22
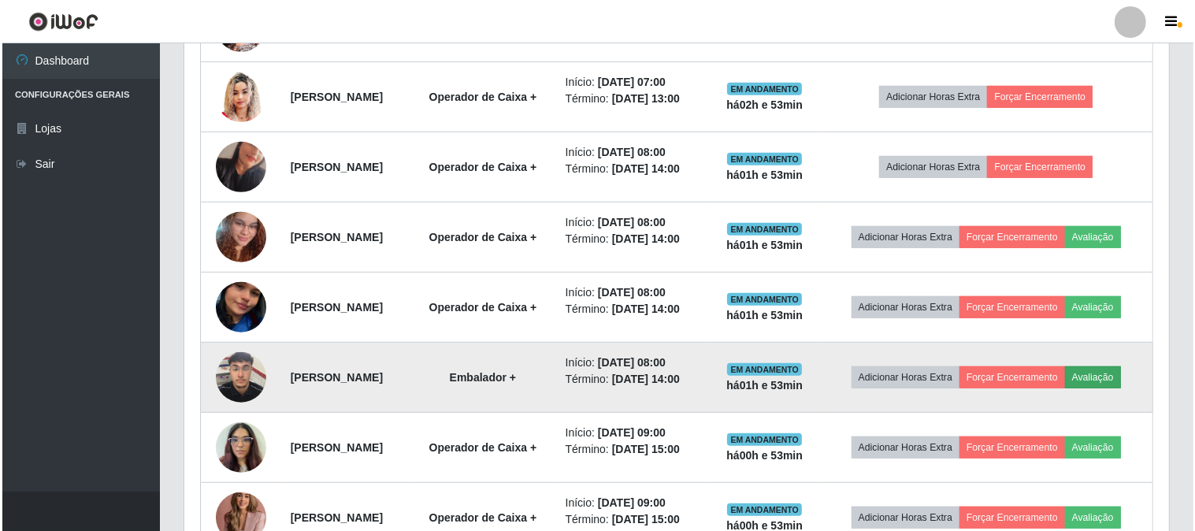
scroll to position [326, 975]
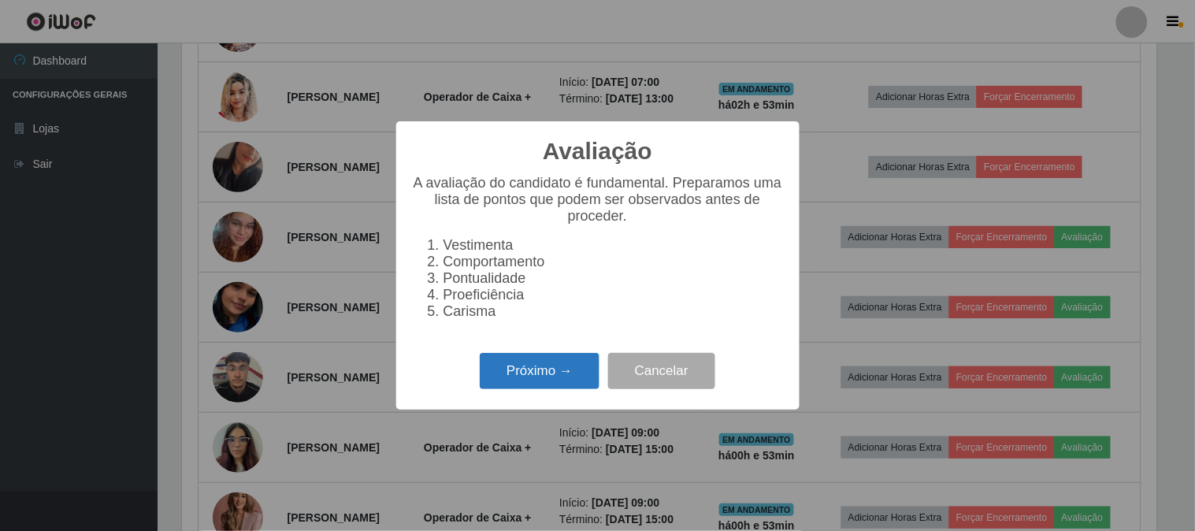
click at [580, 364] on button "Próximo →" at bounding box center [540, 371] width 120 height 37
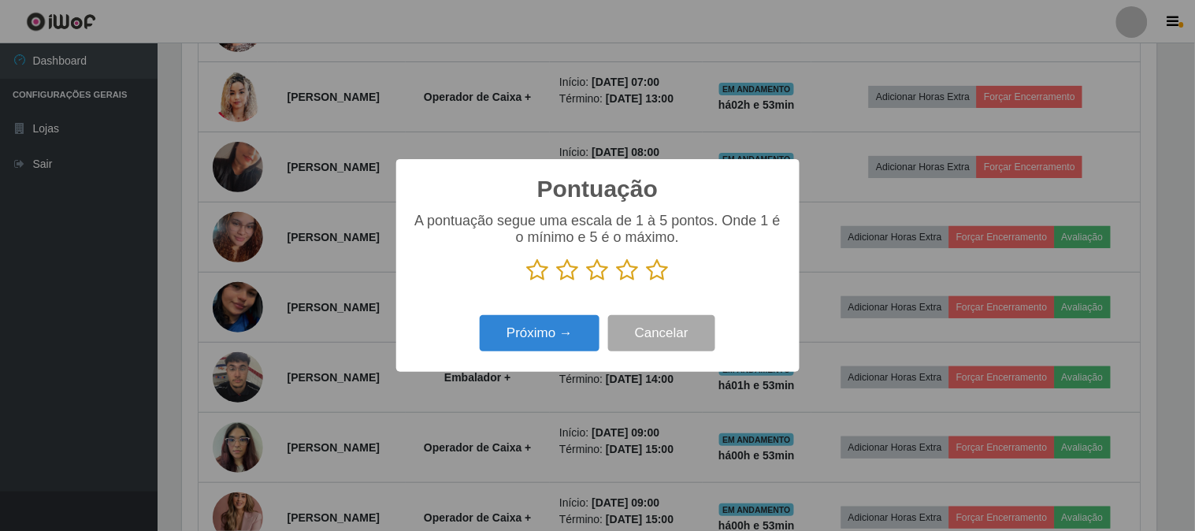
scroll to position [787504, 786856]
click at [659, 265] on icon at bounding box center [658, 270] width 22 height 24
click at [647, 282] on input "radio" at bounding box center [647, 282] width 0 height 0
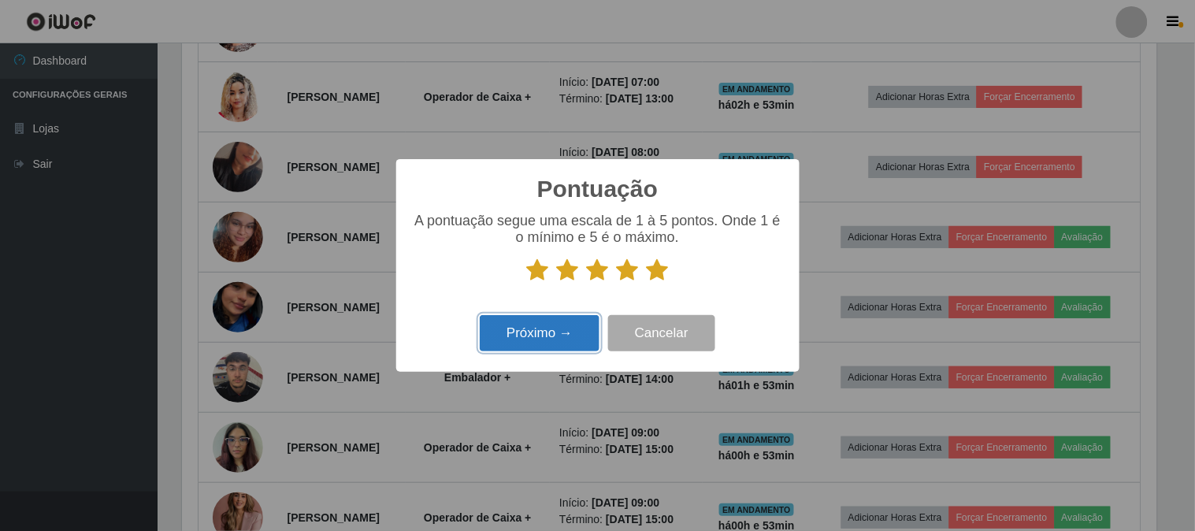
click at [541, 317] on button "Próximo →" at bounding box center [540, 333] width 120 height 37
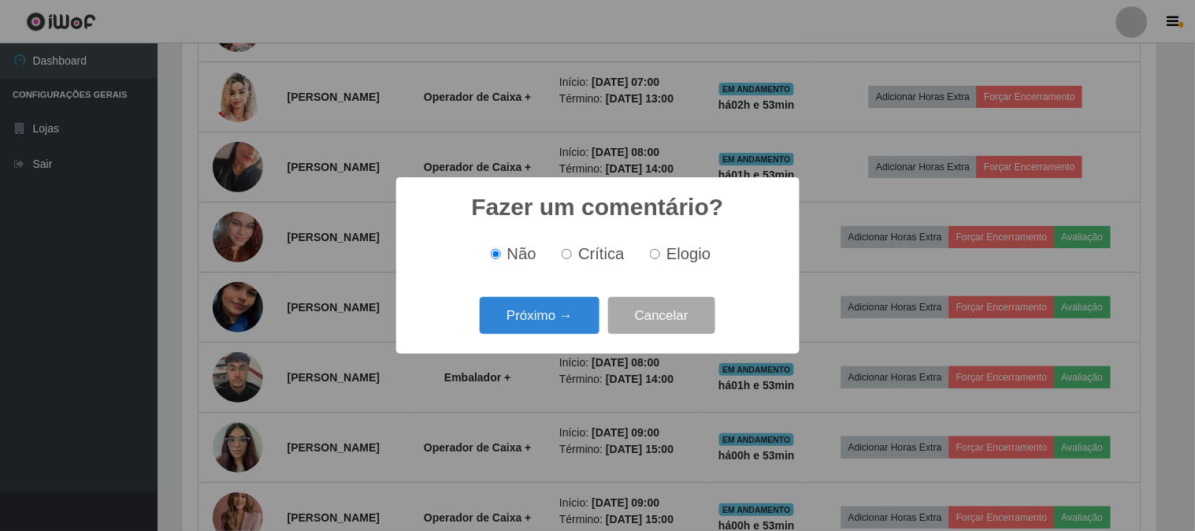
click at [668, 260] on span "Elogio" at bounding box center [689, 253] width 44 height 17
click at [660, 259] on input "Elogio" at bounding box center [655, 254] width 10 height 10
radio input "true"
click at [532, 310] on button "Próximo →" at bounding box center [540, 315] width 120 height 37
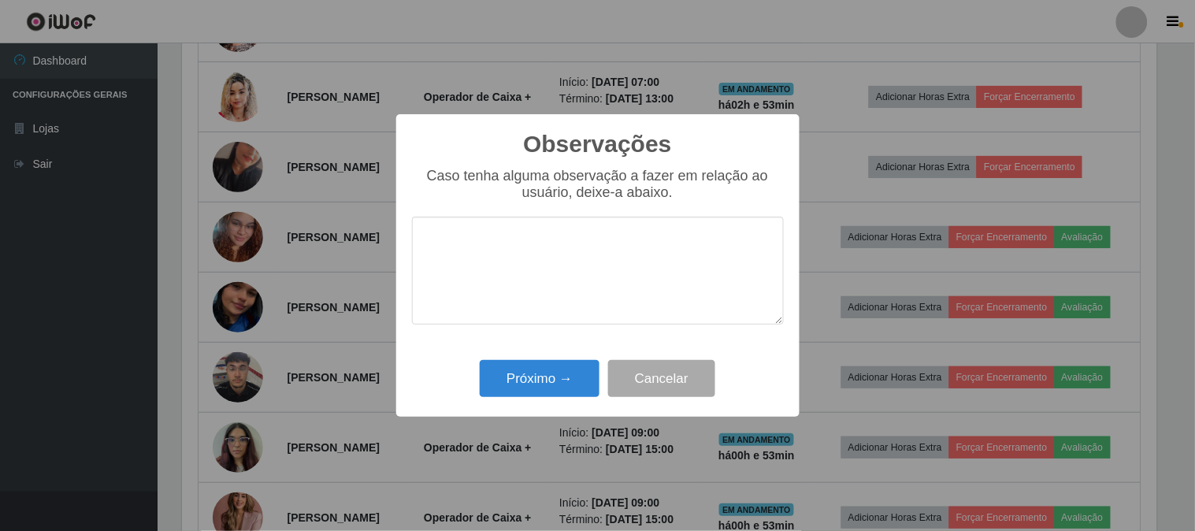
drag, startPoint x: 600, startPoint y: 242, endPoint x: 592, endPoint y: 225, distance: 18.7
click at [600, 240] on textarea at bounding box center [598, 271] width 372 height 108
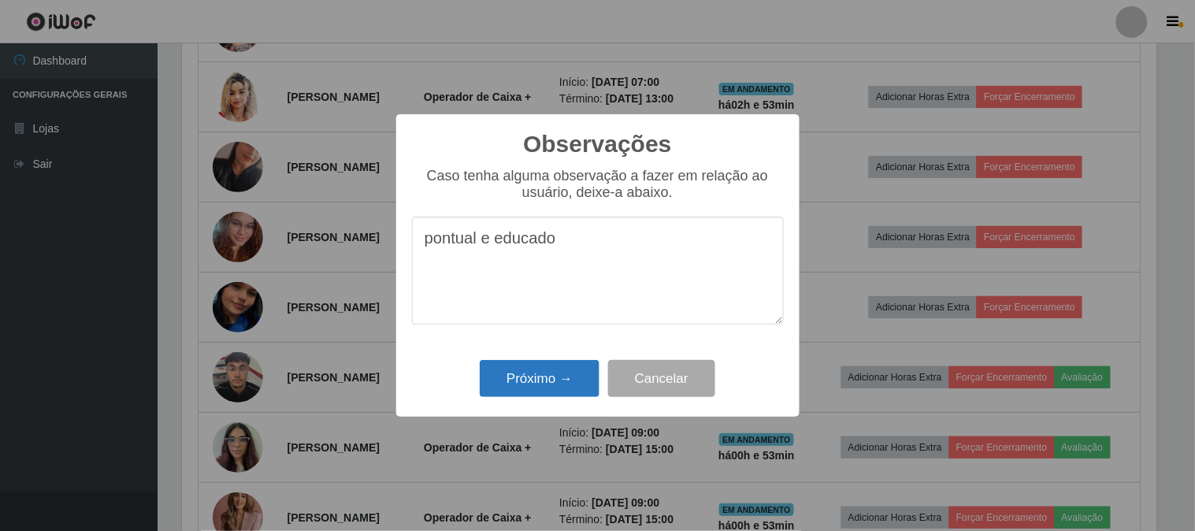
type textarea "pontual e educado"
click at [577, 388] on button "Próximo →" at bounding box center [540, 378] width 120 height 37
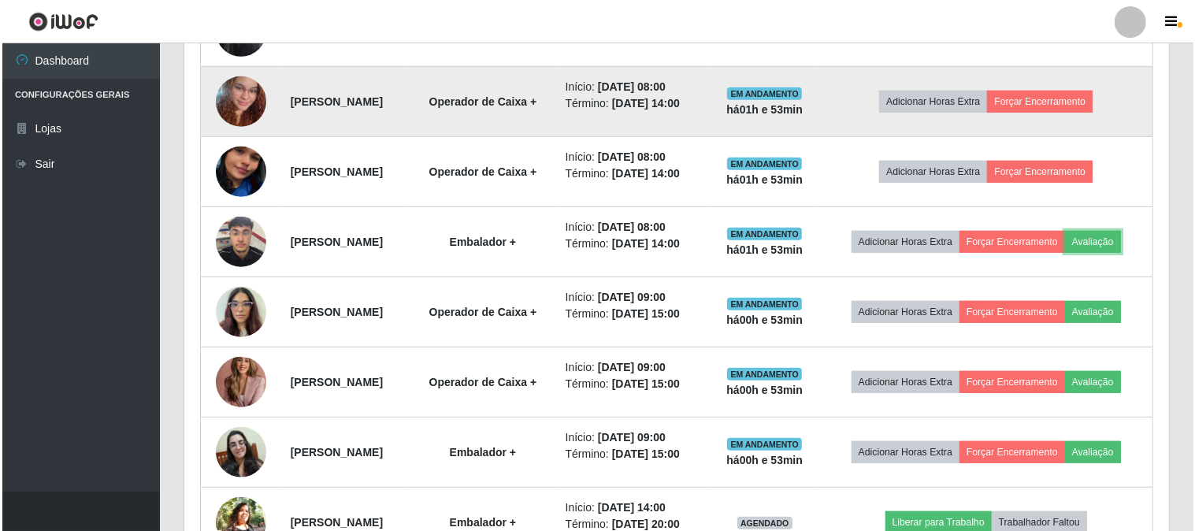
scroll to position [944, 0]
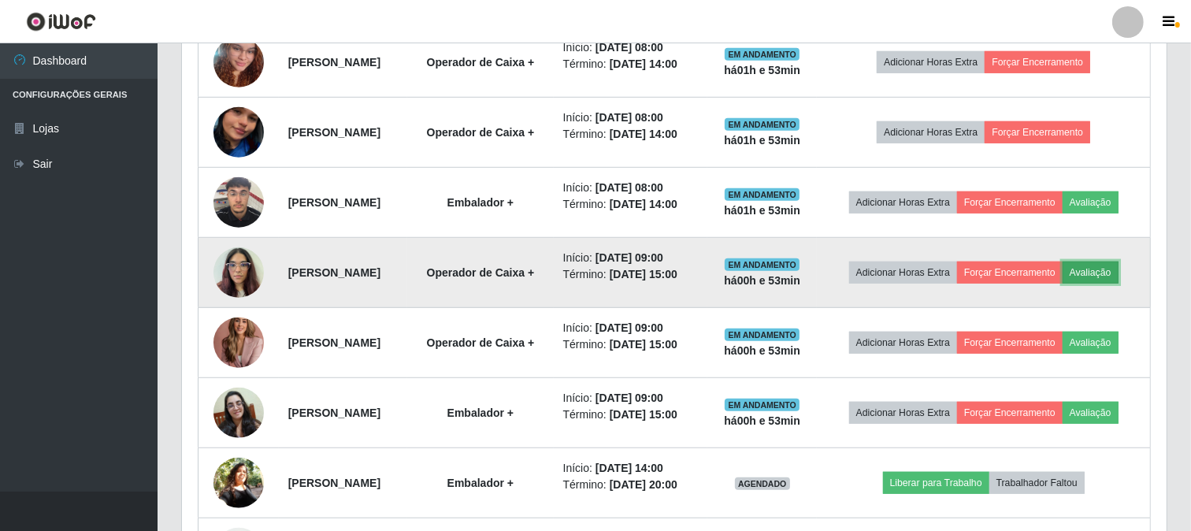
click at [1063, 284] on button "Avaliação" at bounding box center [1091, 273] width 56 height 22
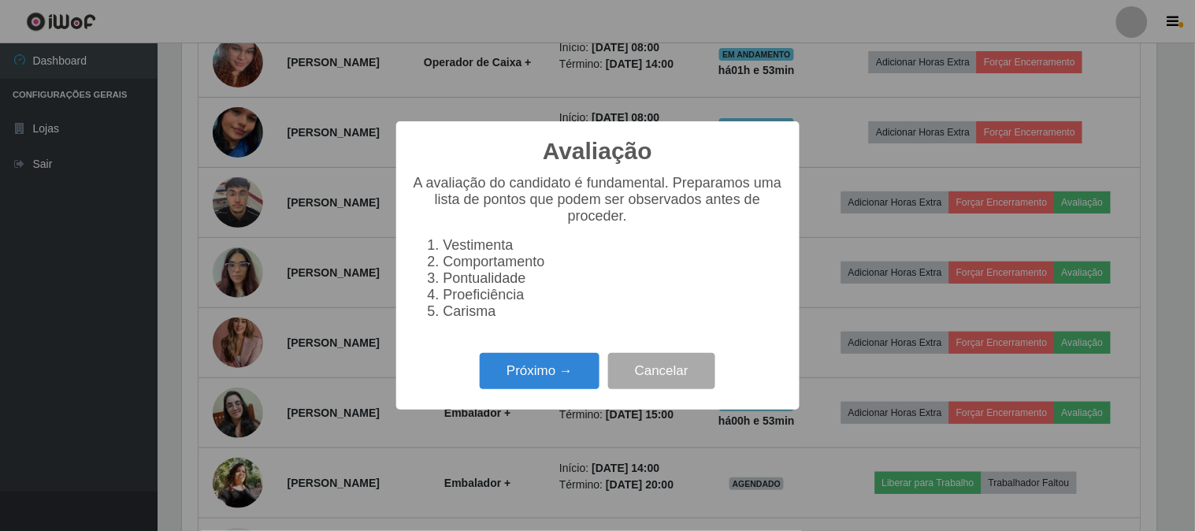
scroll to position [326, 975]
click at [578, 379] on button "Próximo →" at bounding box center [540, 371] width 120 height 37
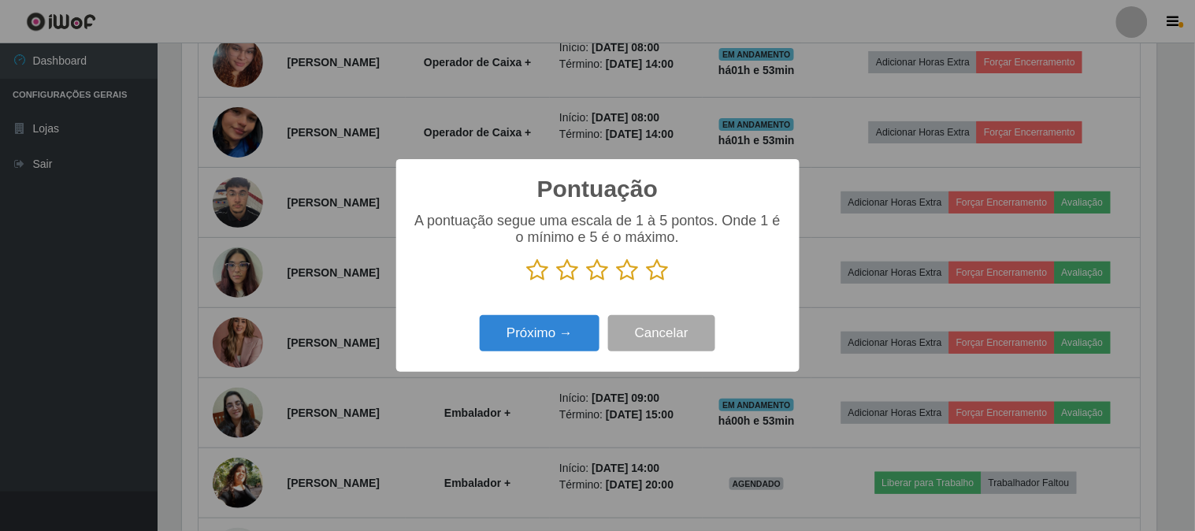
click at [659, 271] on icon at bounding box center [658, 270] width 22 height 24
click at [647, 282] on input "radio" at bounding box center [647, 282] width 0 height 0
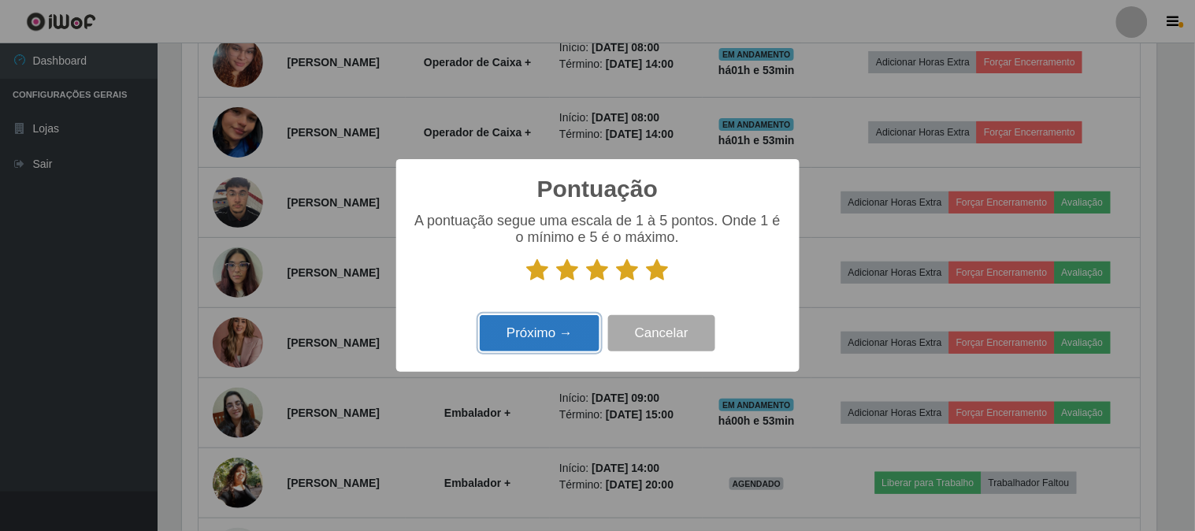
click at [549, 348] on button "Próximo →" at bounding box center [540, 333] width 120 height 37
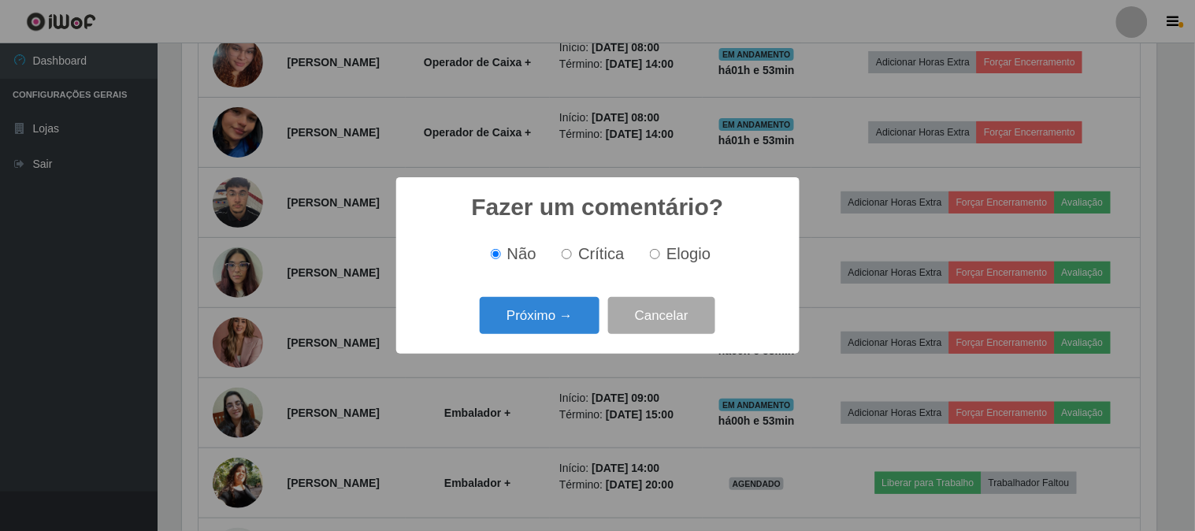
click at [647, 254] on label "Elogio" at bounding box center [677, 254] width 67 height 18
click at [650, 254] on input "Elogio" at bounding box center [655, 254] width 10 height 10
radio input "true"
click at [553, 306] on button "Próximo →" at bounding box center [540, 315] width 120 height 37
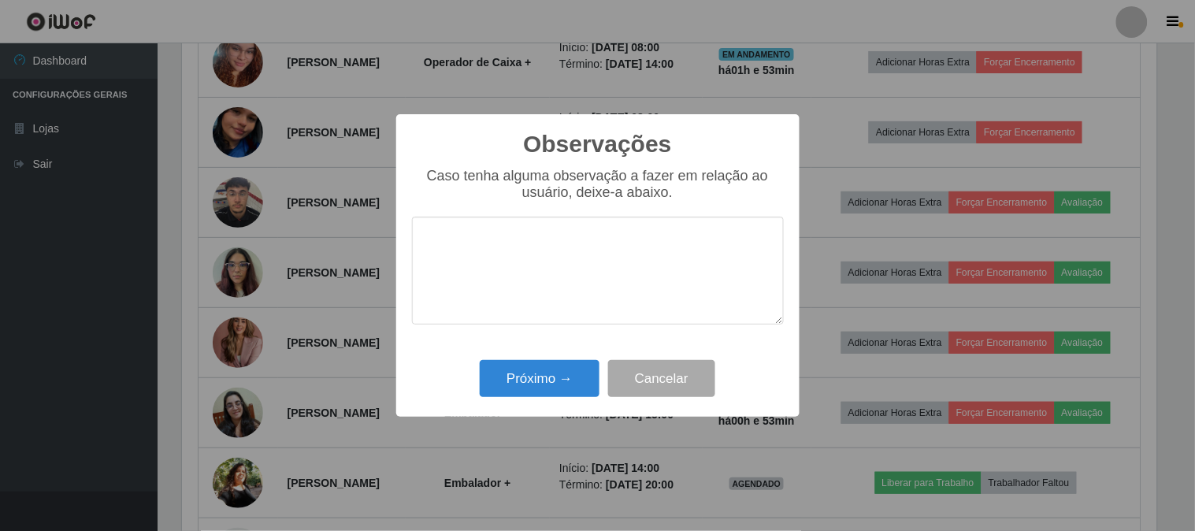
click at [571, 254] on textarea at bounding box center [598, 271] width 372 height 108
type textarea "pontual e simpatica"
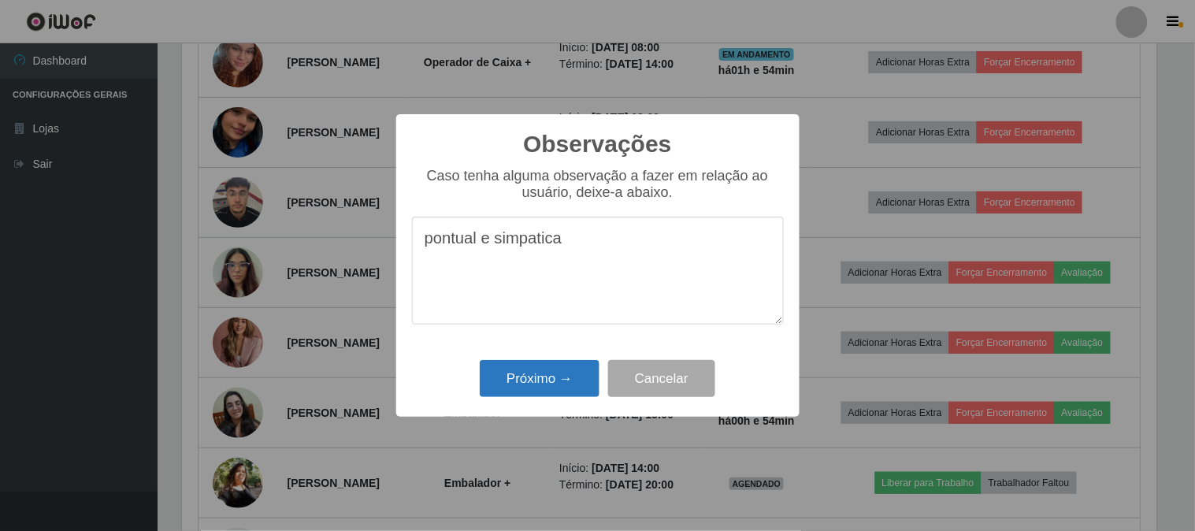
drag, startPoint x: 548, startPoint y: 357, endPoint x: 548, endPoint y: 373, distance: 15.8
click at [548, 368] on div "Observações × Caso tenha alguma observação a fazer em relação ao usuário, deixe…" at bounding box center [597, 265] width 403 height 303
click at [548, 373] on button "Próximo →" at bounding box center [540, 378] width 120 height 37
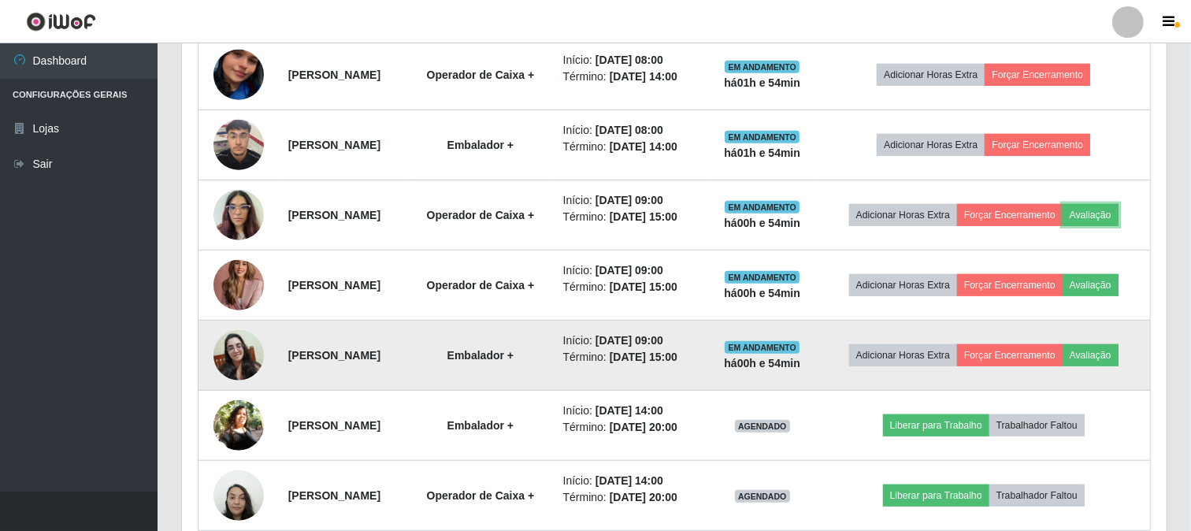
scroll to position [1032, 0]
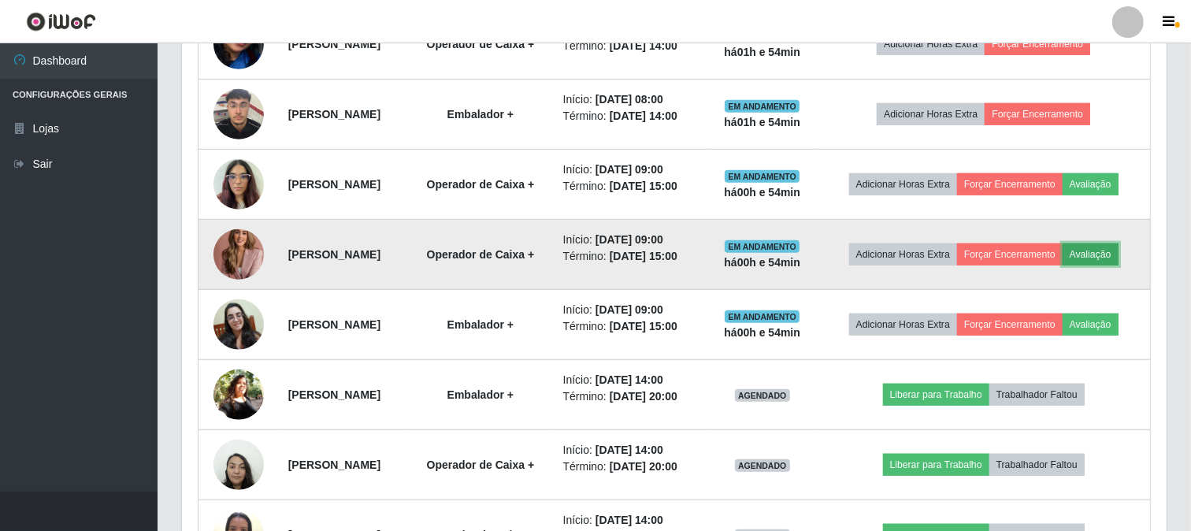
click at [1063, 265] on button "Avaliação" at bounding box center [1091, 254] width 56 height 22
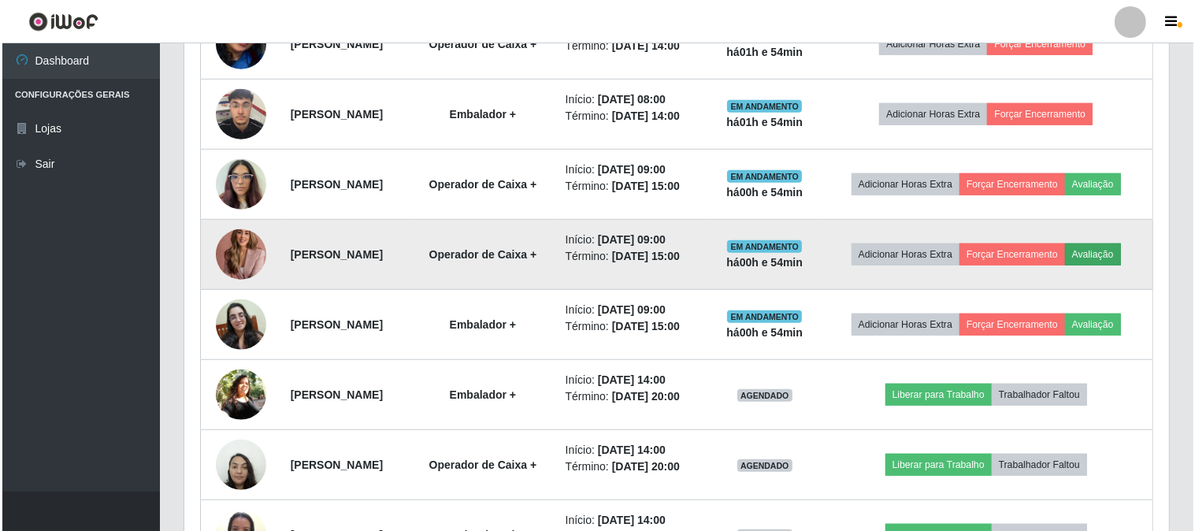
scroll to position [326, 975]
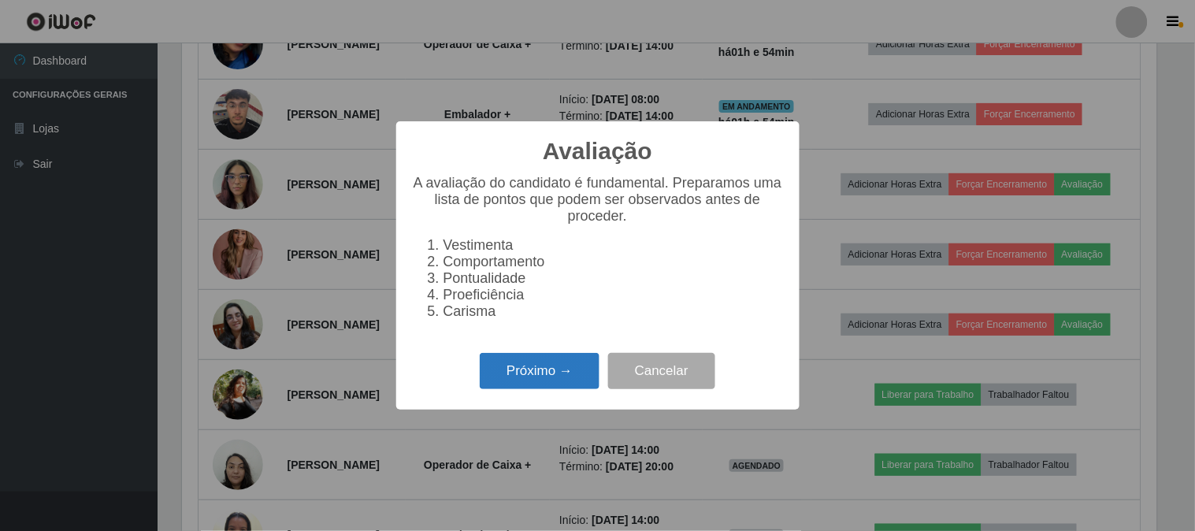
click at [567, 373] on button "Próximo →" at bounding box center [540, 371] width 120 height 37
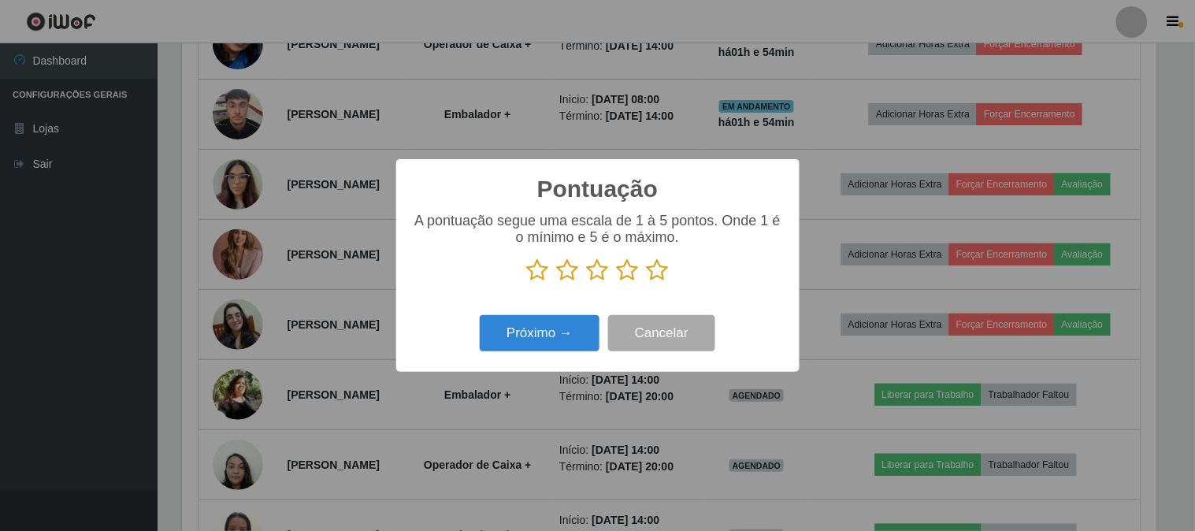
click at [655, 269] on icon at bounding box center [658, 270] width 22 height 24
click at [647, 282] on input "radio" at bounding box center [647, 282] width 0 height 0
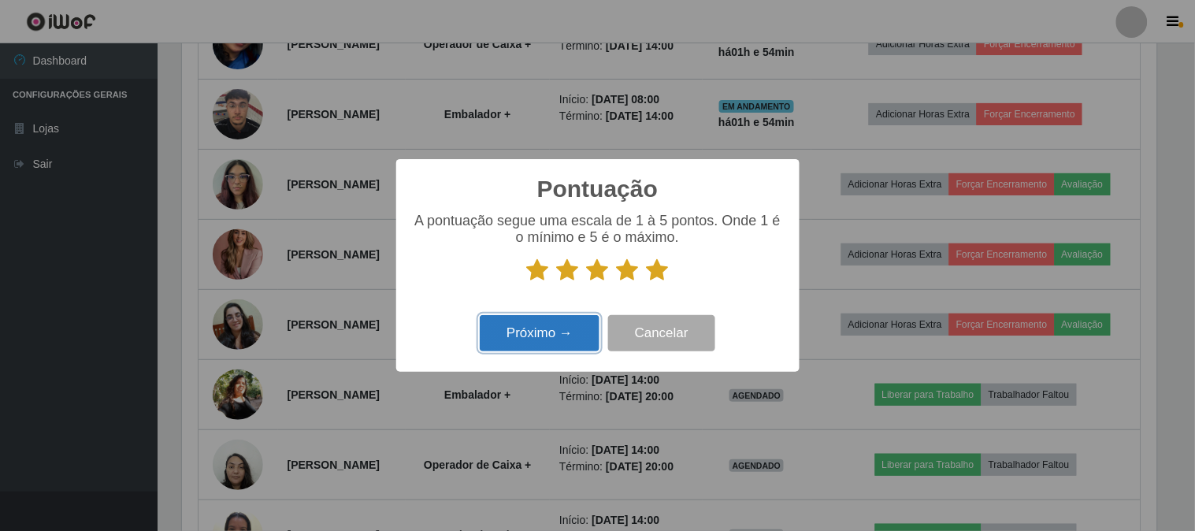
click at [551, 328] on button "Próximo →" at bounding box center [540, 333] width 120 height 37
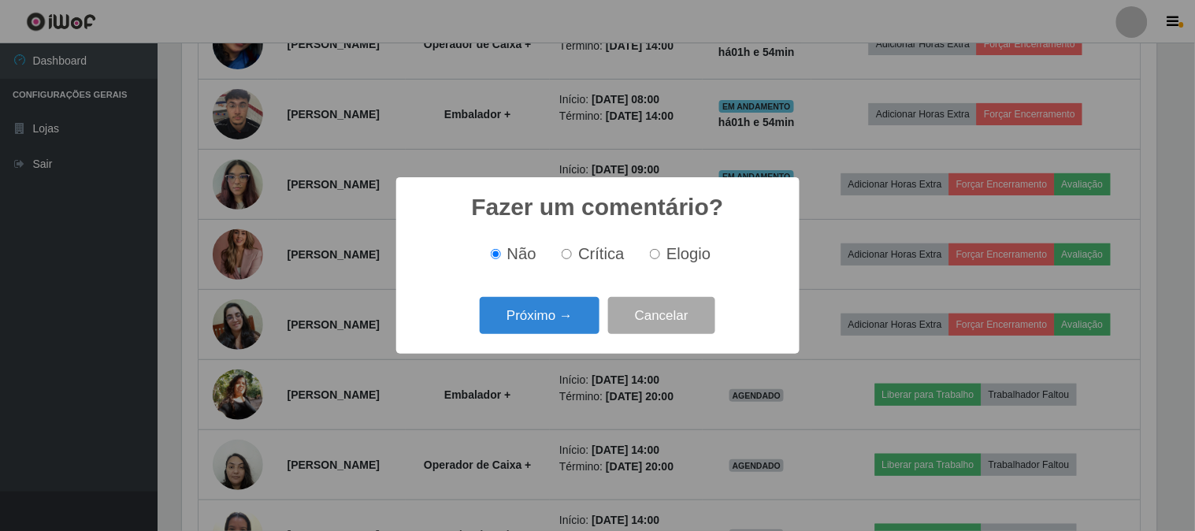
click at [662, 256] on label "Elogio" at bounding box center [677, 254] width 67 height 18
click at [660, 256] on input "Elogio" at bounding box center [655, 254] width 10 height 10
radio input "true"
click at [544, 319] on button "Próximo →" at bounding box center [540, 315] width 120 height 37
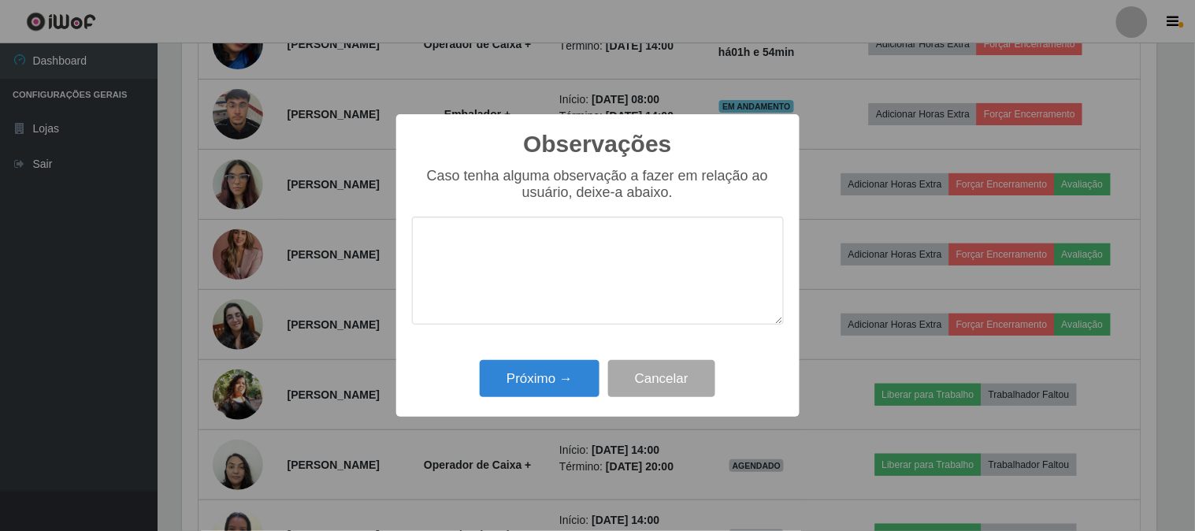
click at [563, 292] on textarea at bounding box center [598, 271] width 372 height 108
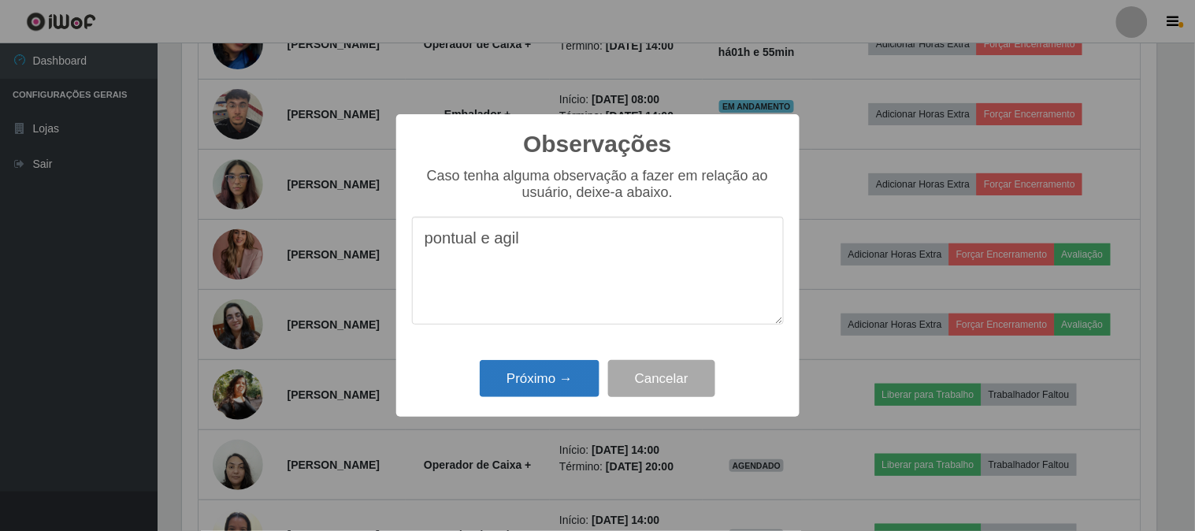
type textarea "pontual e agil"
click at [513, 377] on button "Próximo →" at bounding box center [540, 378] width 120 height 37
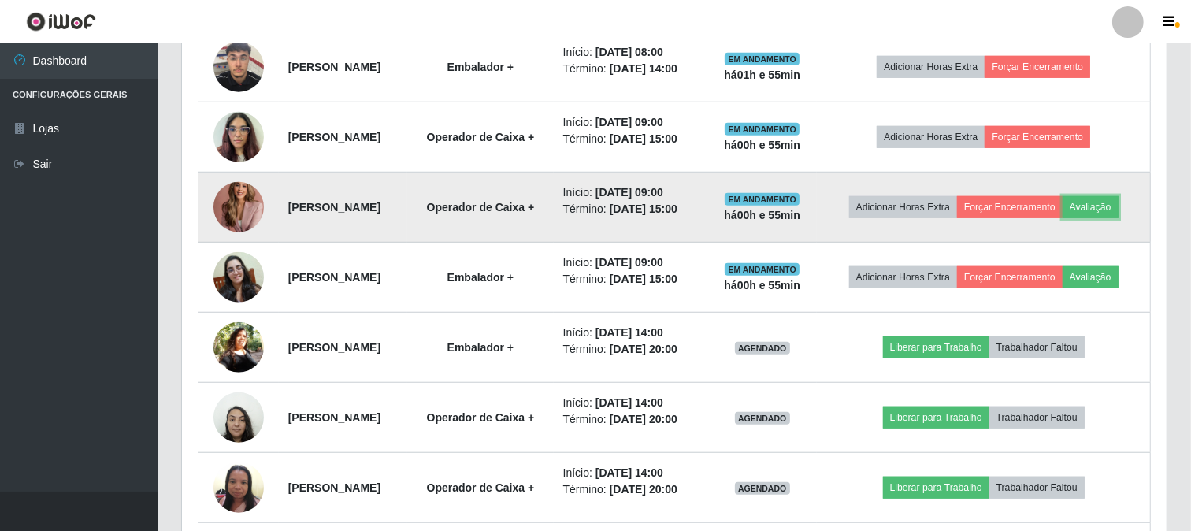
scroll to position [1120, 0]
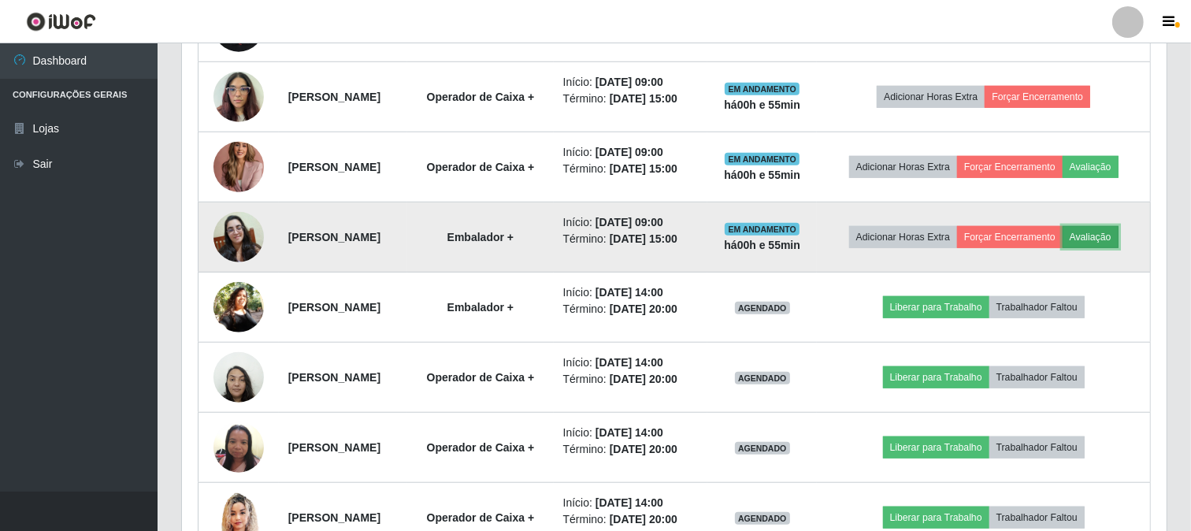
click at [1063, 248] on button "Avaliação" at bounding box center [1091, 237] width 56 height 22
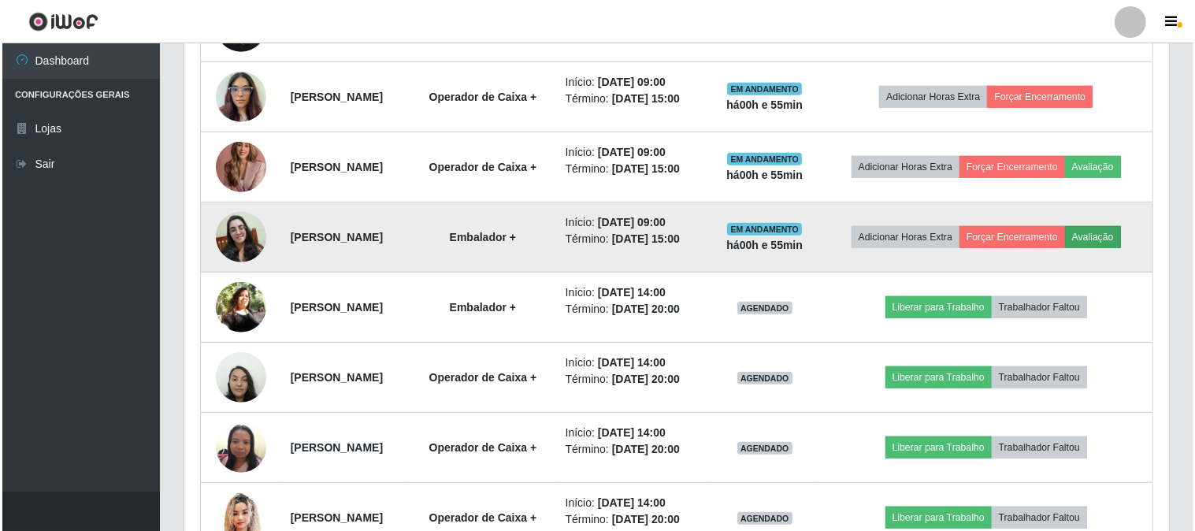
scroll to position [326, 975]
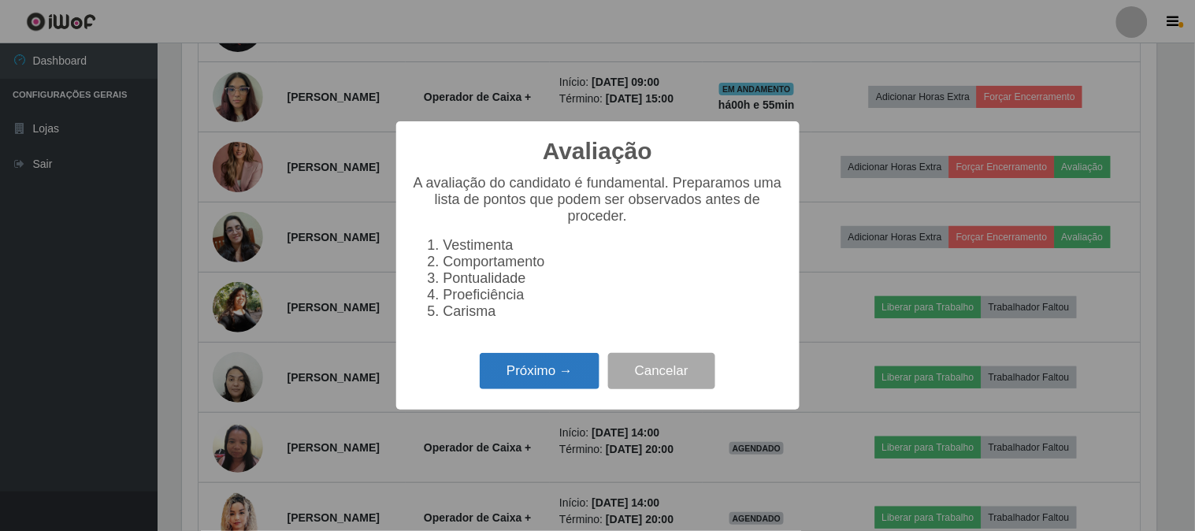
click at [503, 376] on button "Próximo →" at bounding box center [540, 371] width 120 height 37
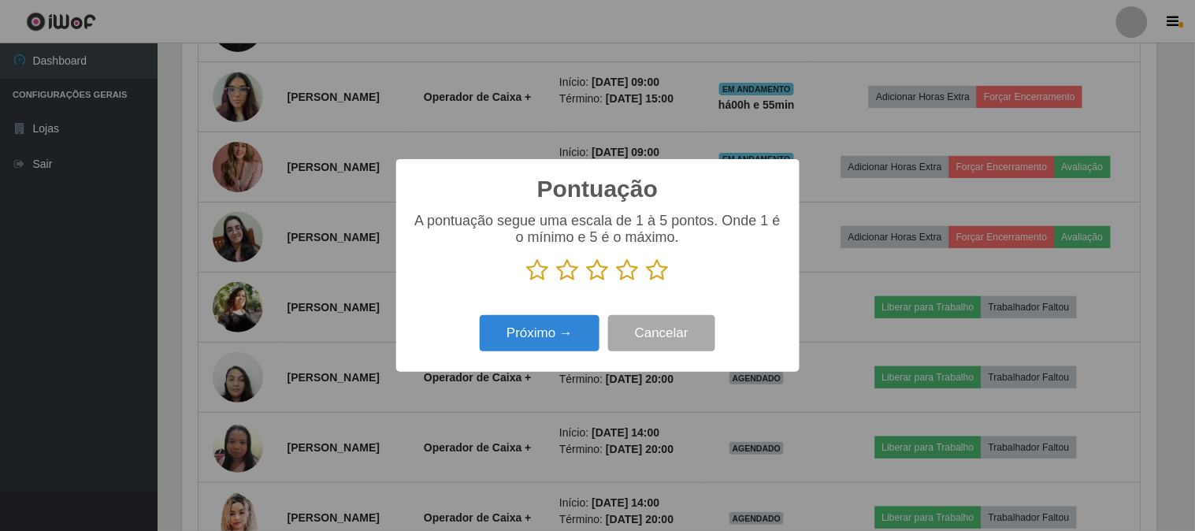
click at [663, 273] on icon at bounding box center [658, 270] width 22 height 24
click at [647, 282] on input "radio" at bounding box center [647, 282] width 0 height 0
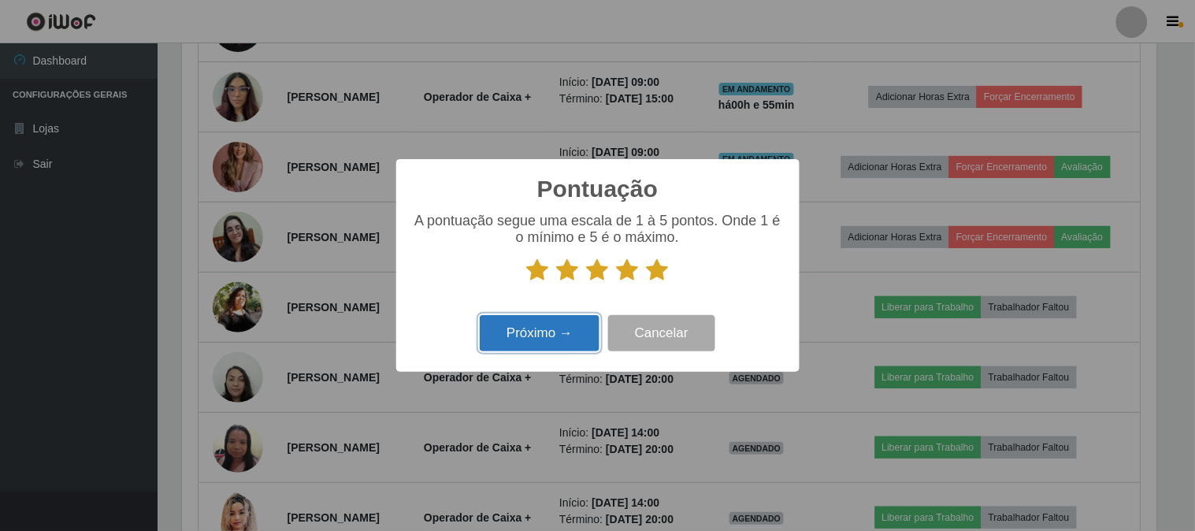
click at [533, 341] on button "Próximo →" at bounding box center [540, 333] width 120 height 37
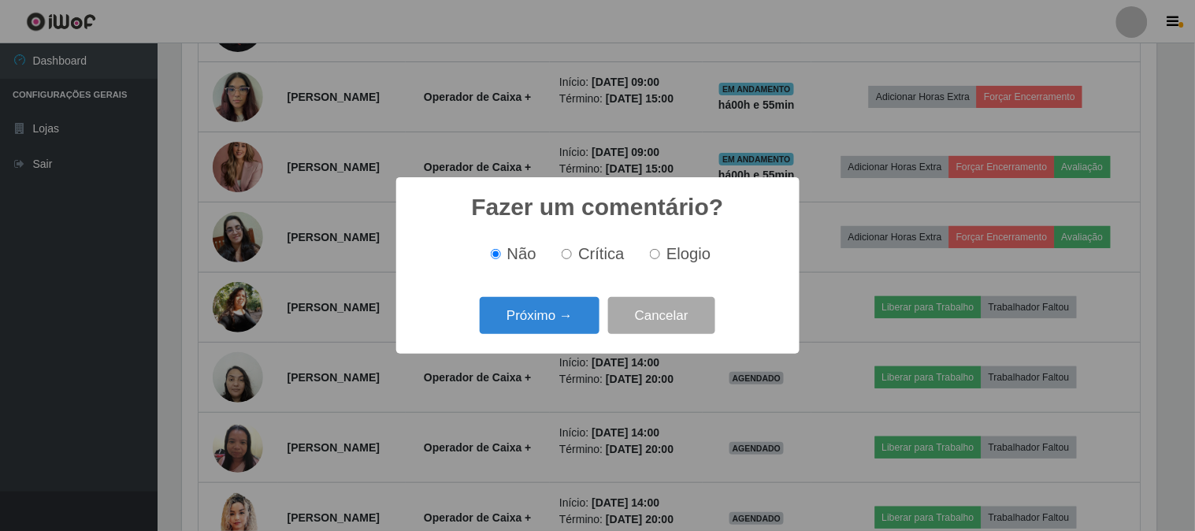
click at [662, 253] on label "Elogio" at bounding box center [677, 254] width 67 height 18
click at [660, 253] on input "Elogio" at bounding box center [655, 254] width 10 height 10
radio input "true"
click at [537, 313] on button "Próximo →" at bounding box center [540, 315] width 120 height 37
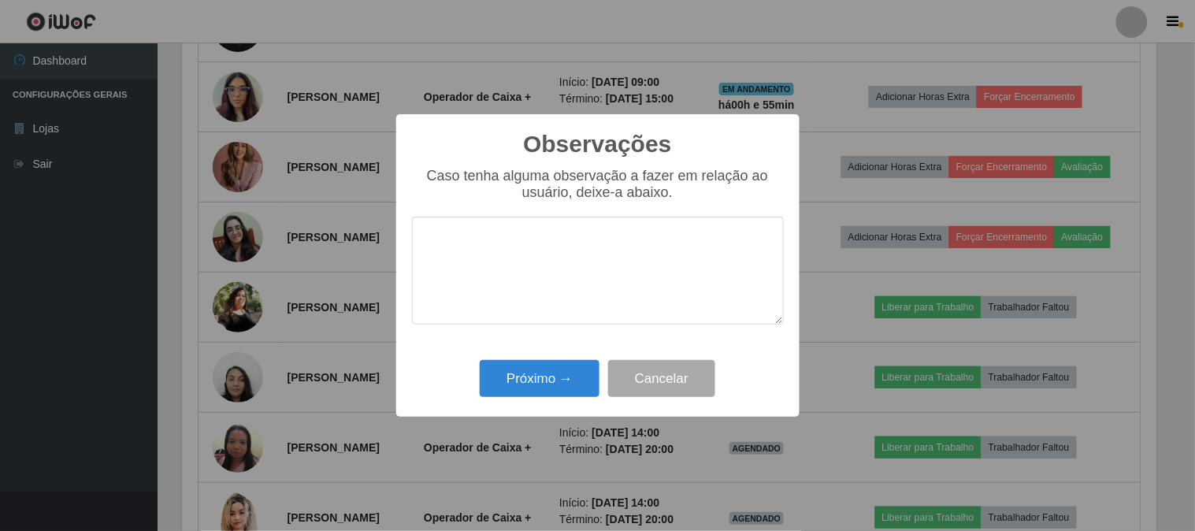
click at [652, 247] on textarea at bounding box center [598, 271] width 372 height 108
type textarea "pontual"
click at [475, 355] on div "Observações × Caso tenha alguma observação a fazer em relação ao usuário, deixe…" at bounding box center [597, 265] width 403 height 303
click at [507, 374] on button "Próximo →" at bounding box center [540, 378] width 120 height 37
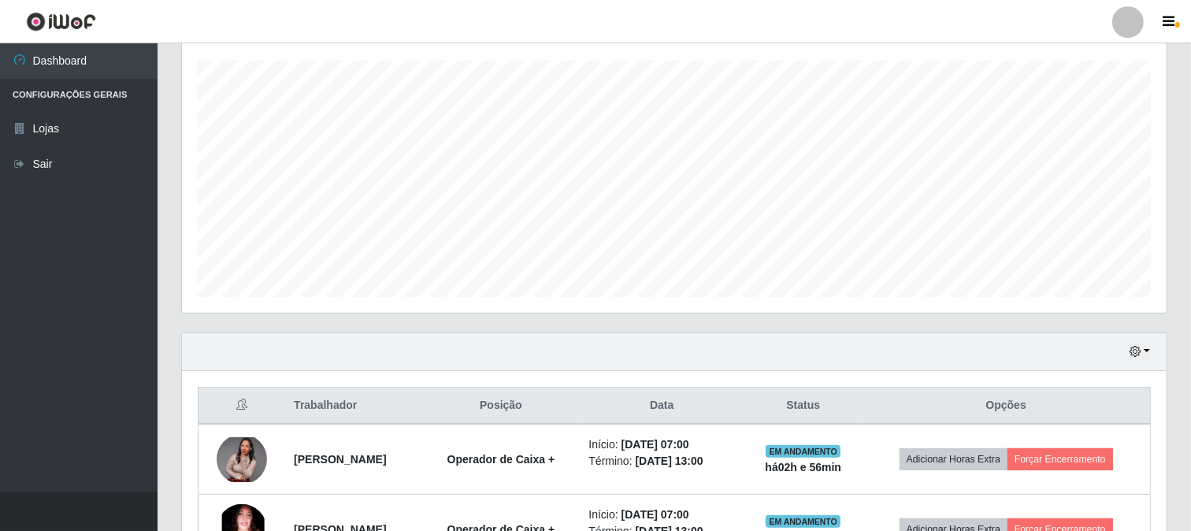
scroll to position [0, 0]
